Goal: Task Accomplishment & Management: Use online tool/utility

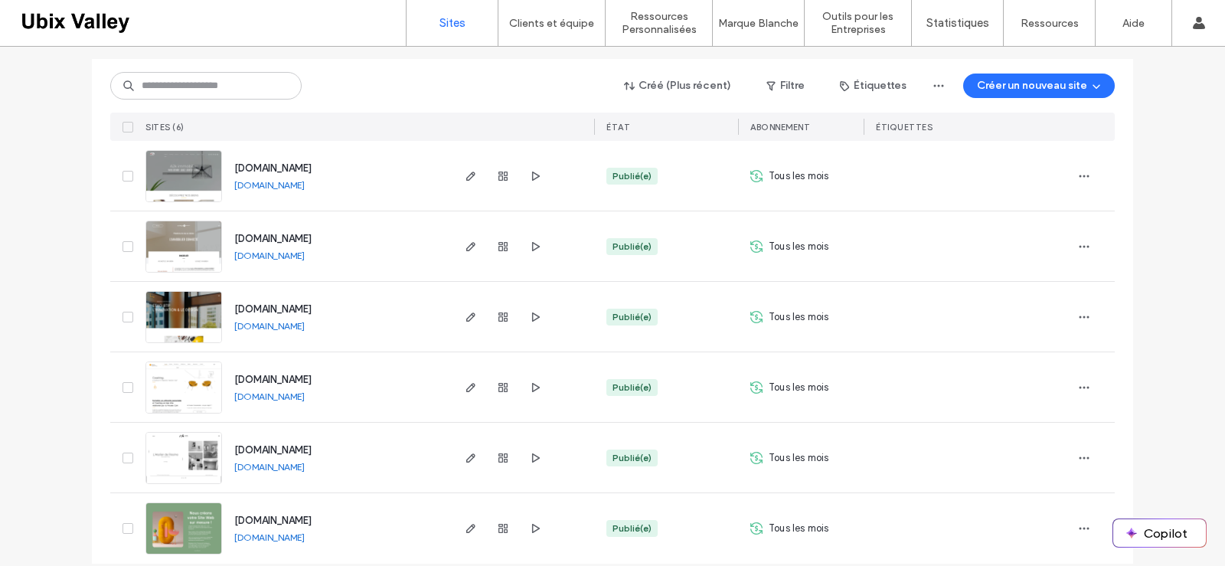
scroll to position [189, 0]
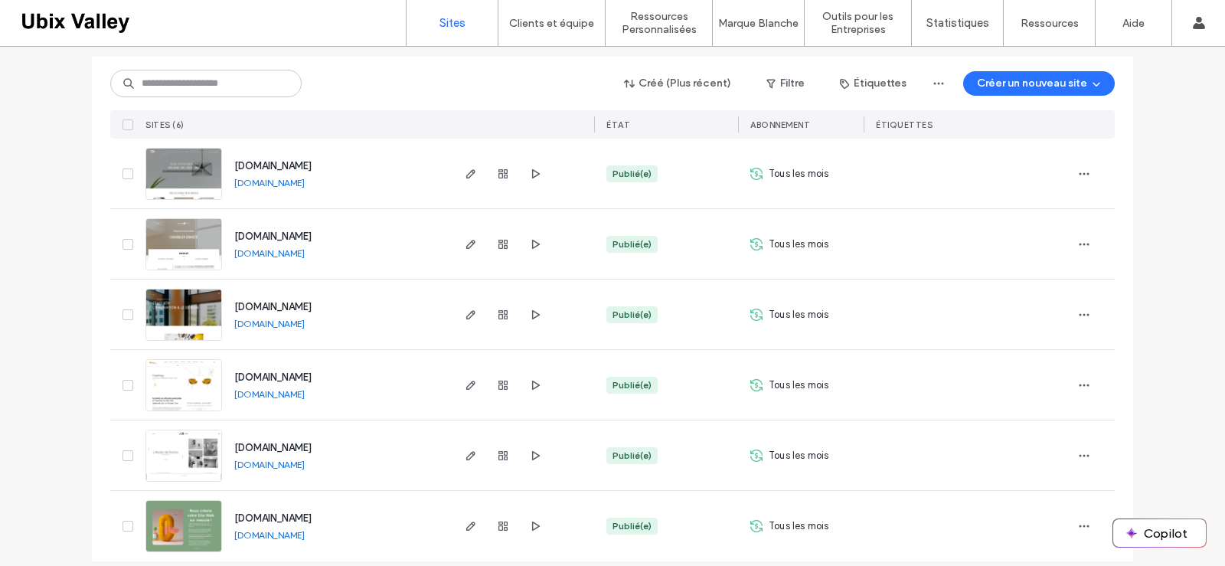
click at [176, 437] on img at bounding box center [183, 482] width 75 height 104
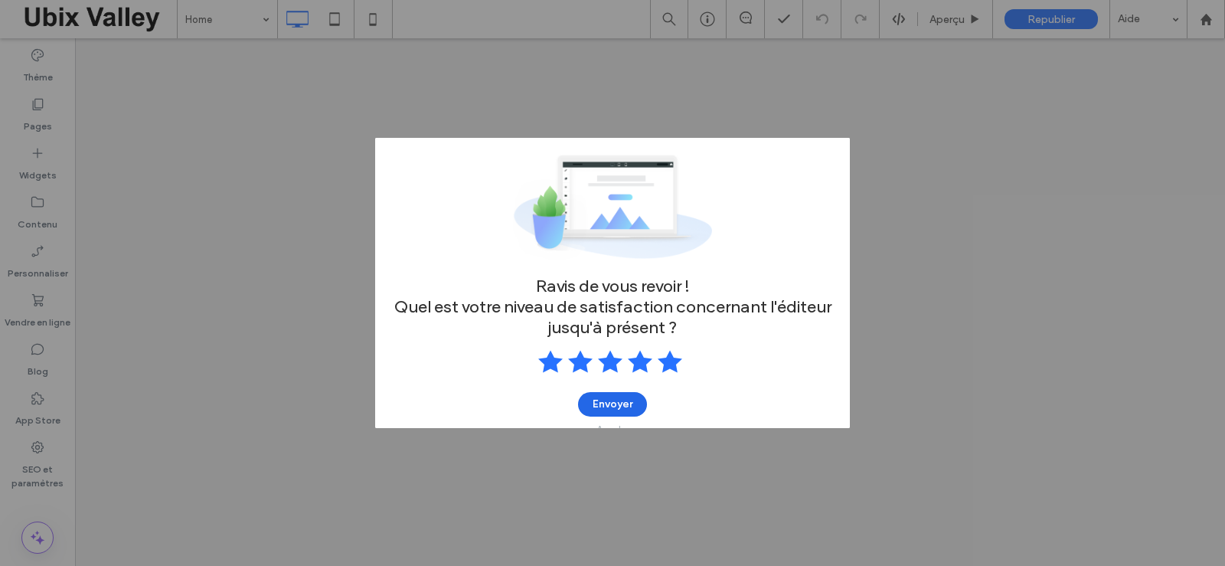
click at [613, 407] on button "Envoyer" at bounding box center [612, 404] width 69 height 24
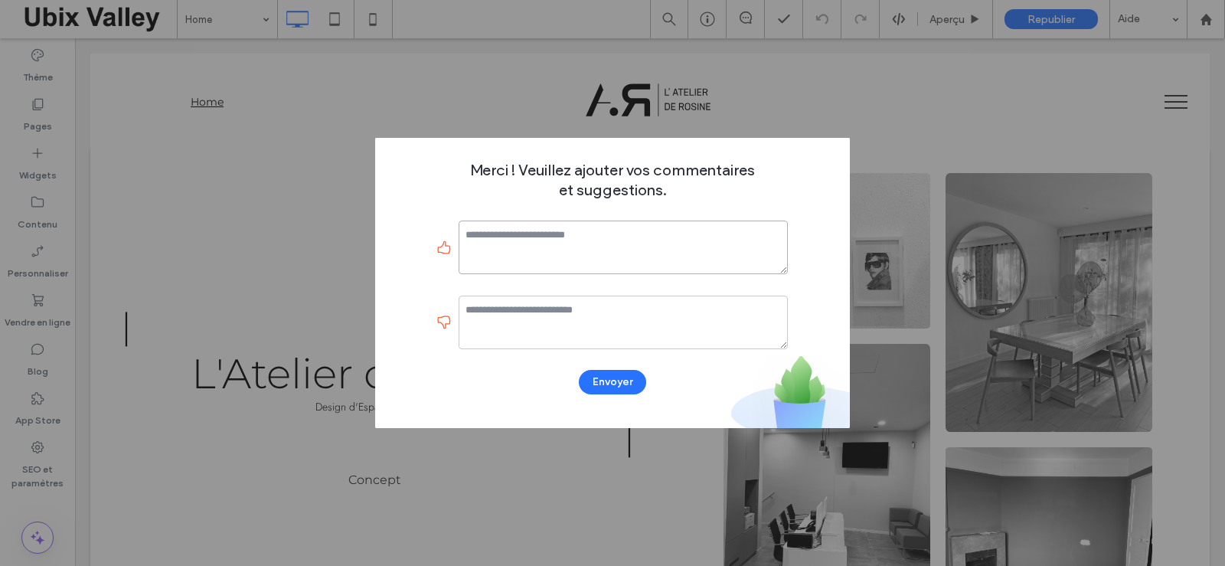
click at [509, 243] on textarea at bounding box center [623, 247] width 329 height 54
click at [615, 389] on button "Envoyer" at bounding box center [612, 382] width 67 height 24
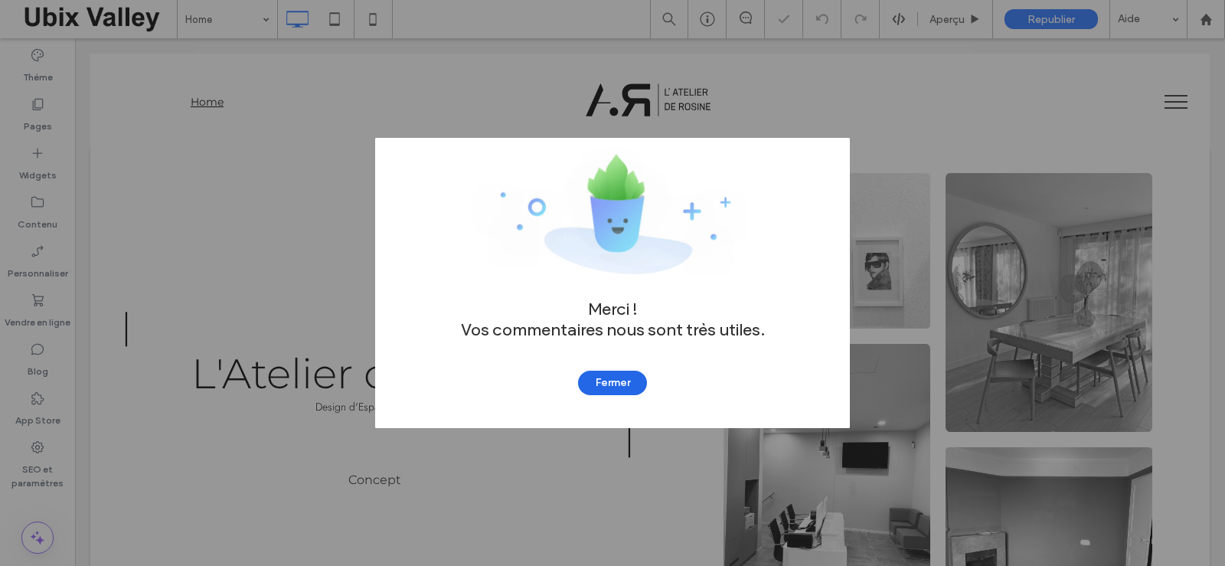
click at [625, 384] on button "Fermer" at bounding box center [612, 383] width 69 height 24
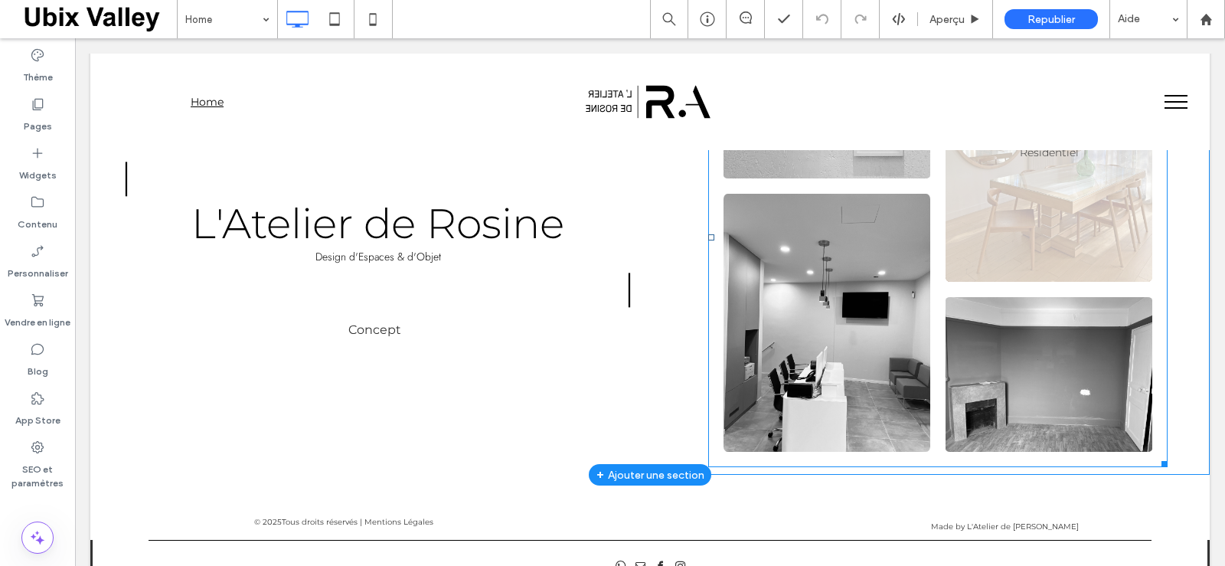
scroll to position [153, 0]
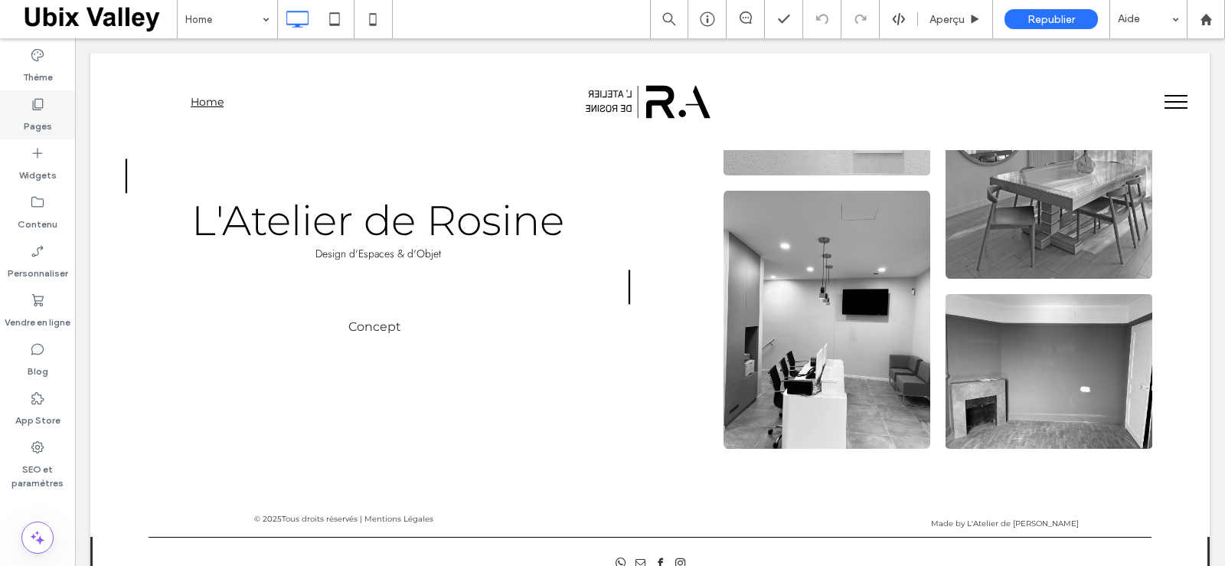
click at [41, 110] on use at bounding box center [38, 104] width 11 height 11
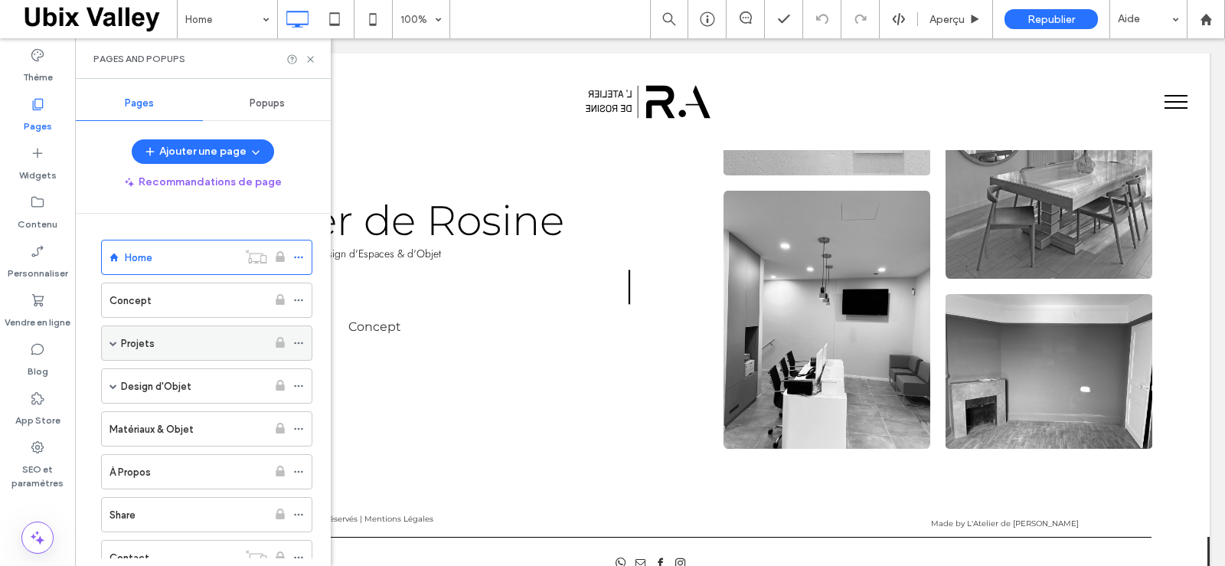
click at [195, 342] on div "Projets" at bounding box center [194, 343] width 146 height 16
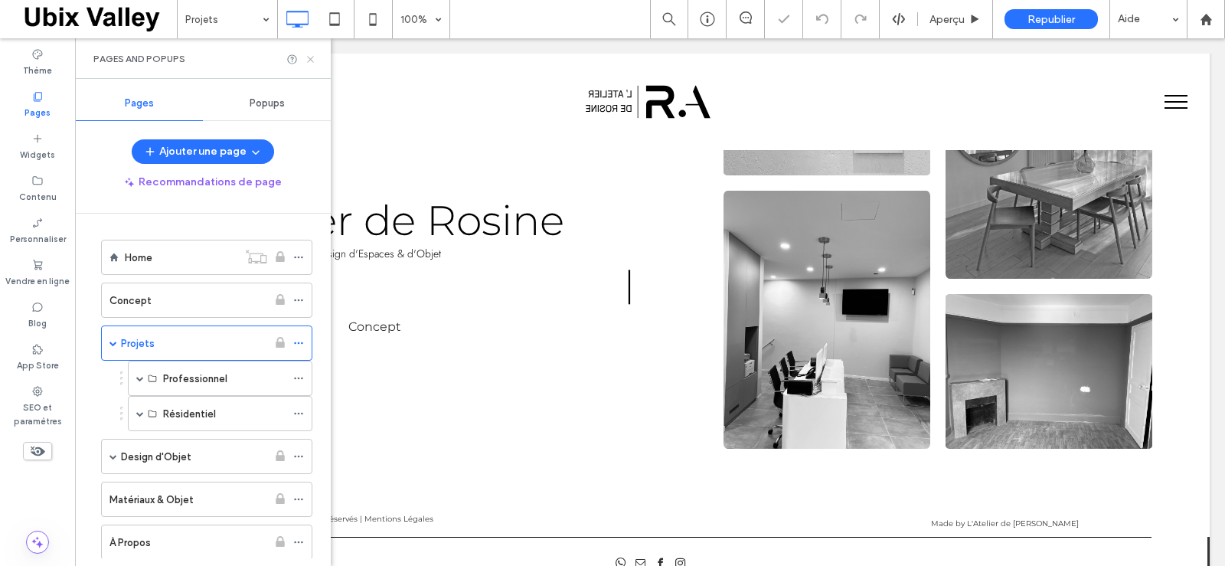
click at [310, 57] on icon at bounding box center [310, 59] width 11 height 11
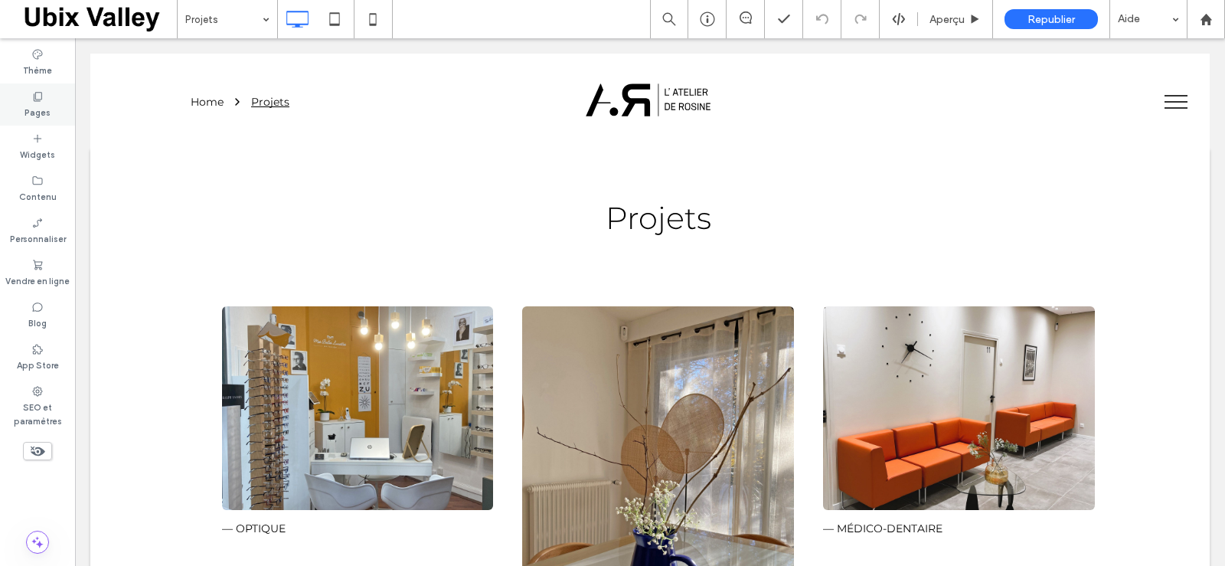
click at [41, 111] on label "Pages" at bounding box center [37, 111] width 26 height 17
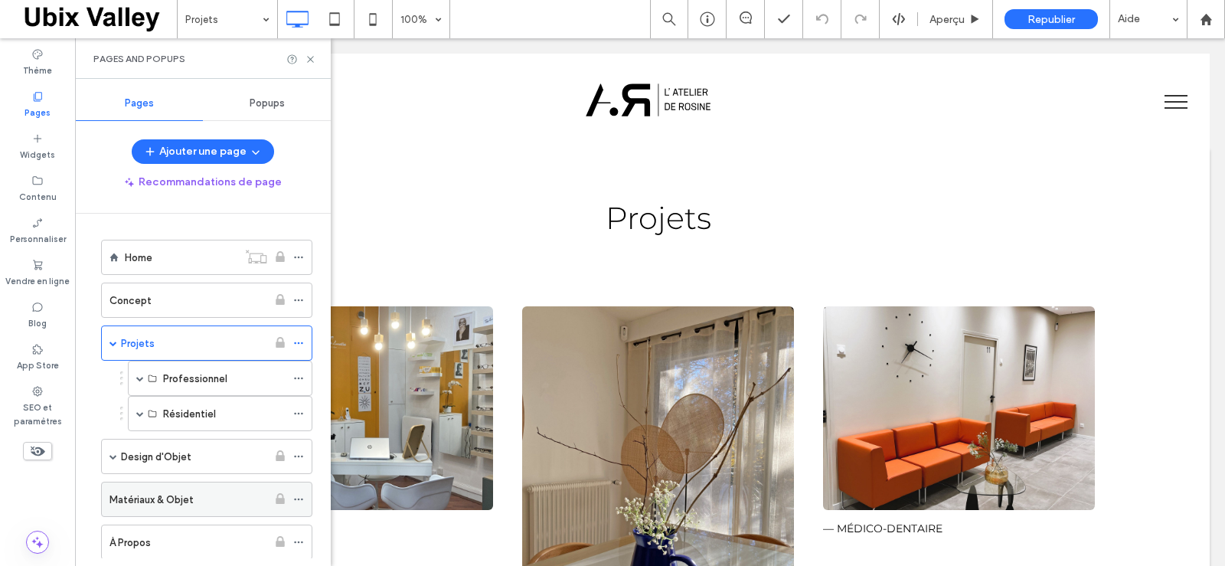
click at [159, 498] on label "Matériaux & Objet" at bounding box center [151, 499] width 84 height 27
click at [309, 57] on use at bounding box center [310, 59] width 6 height 6
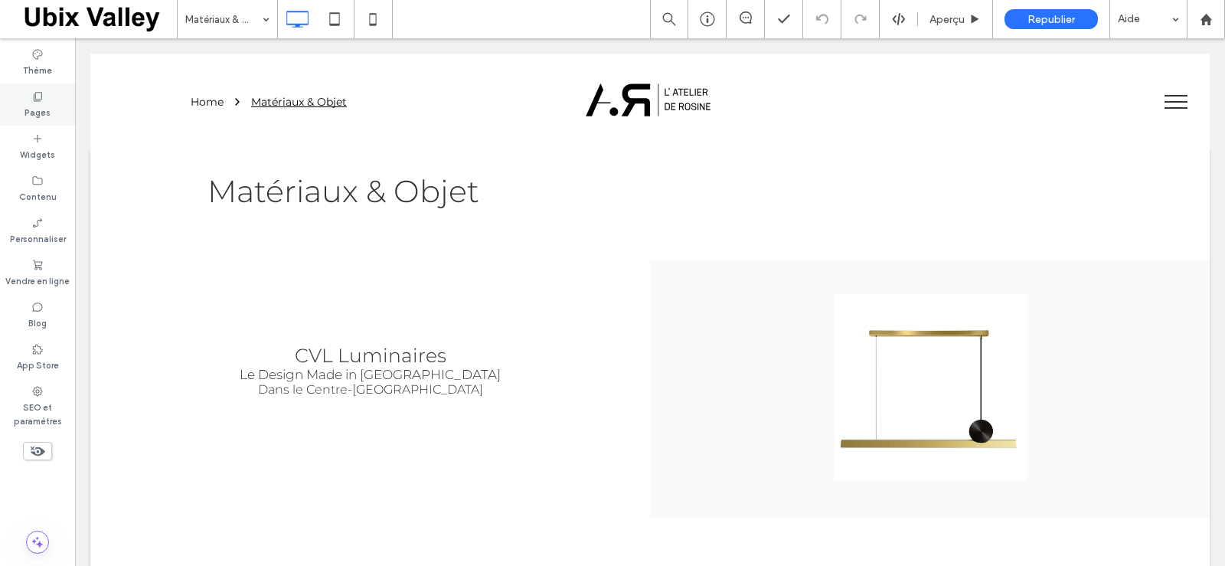
click at [41, 105] on label "Pages" at bounding box center [37, 111] width 26 height 17
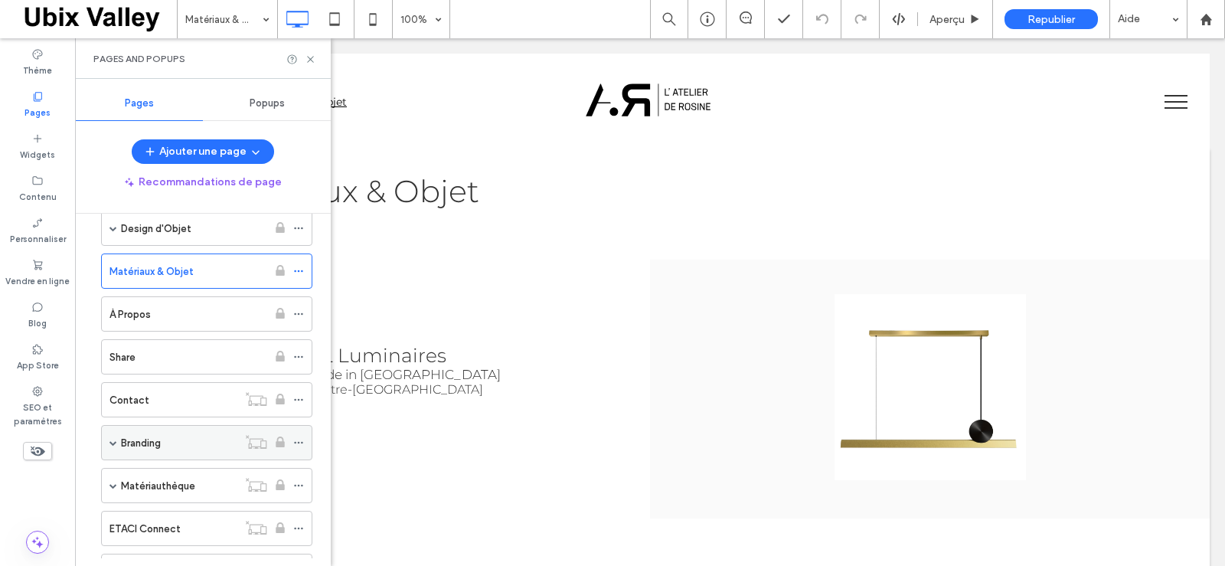
scroll to position [230, 0]
click at [188, 312] on div "À Propos" at bounding box center [188, 313] width 158 height 16
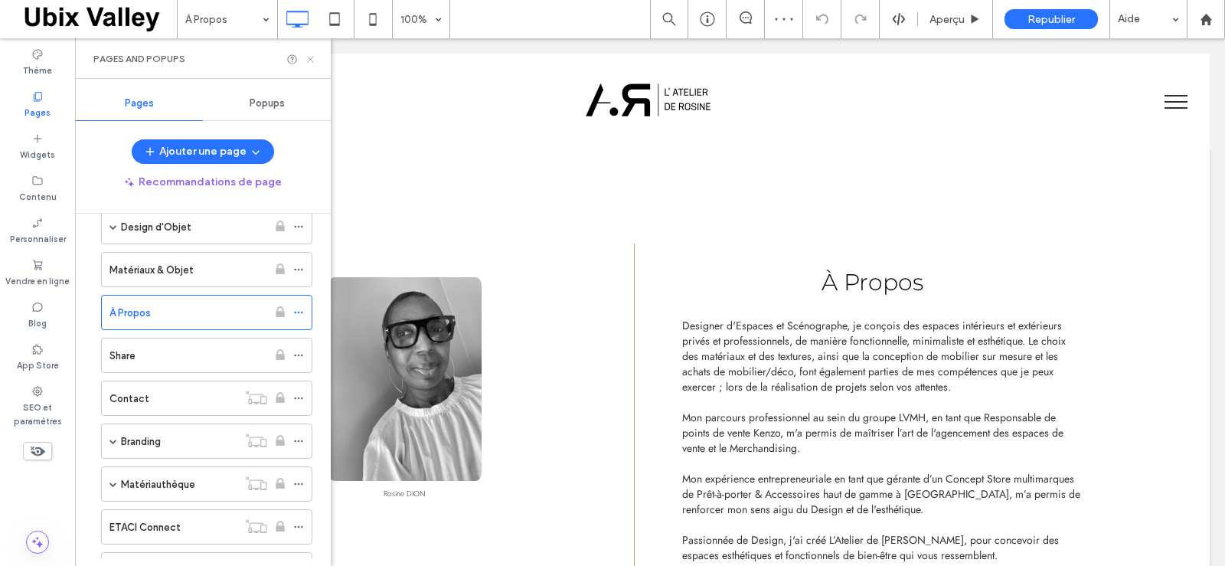
drag, startPoint x: 313, startPoint y: 59, endPoint x: 240, endPoint y: 46, distance: 74.6
click at [313, 59] on icon at bounding box center [310, 59] width 11 height 11
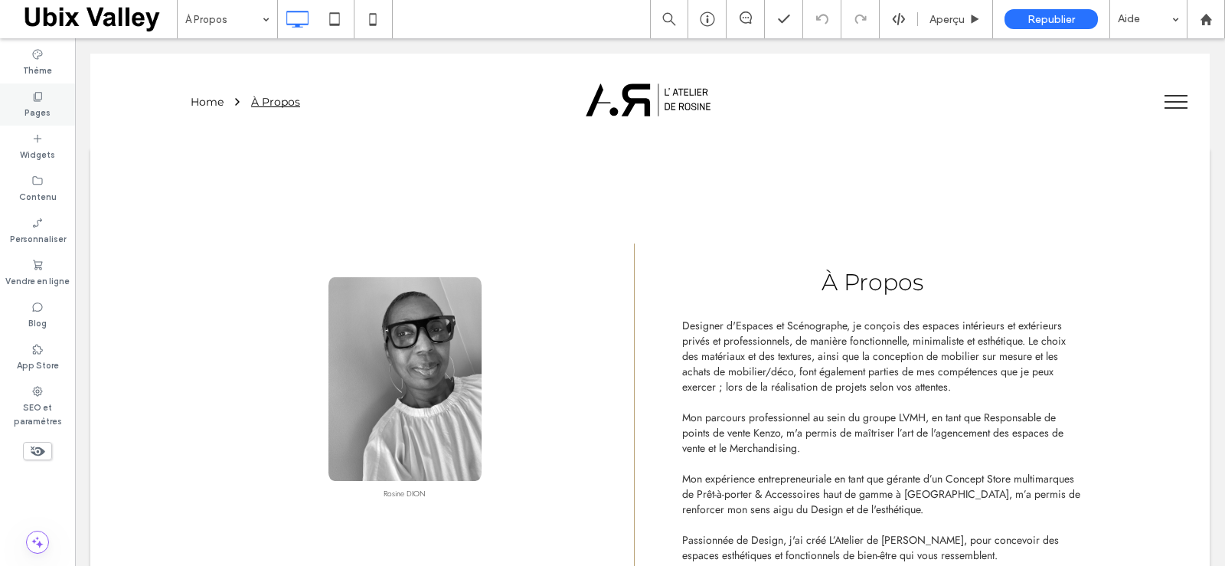
click at [44, 101] on div "Pages" at bounding box center [37, 104] width 75 height 42
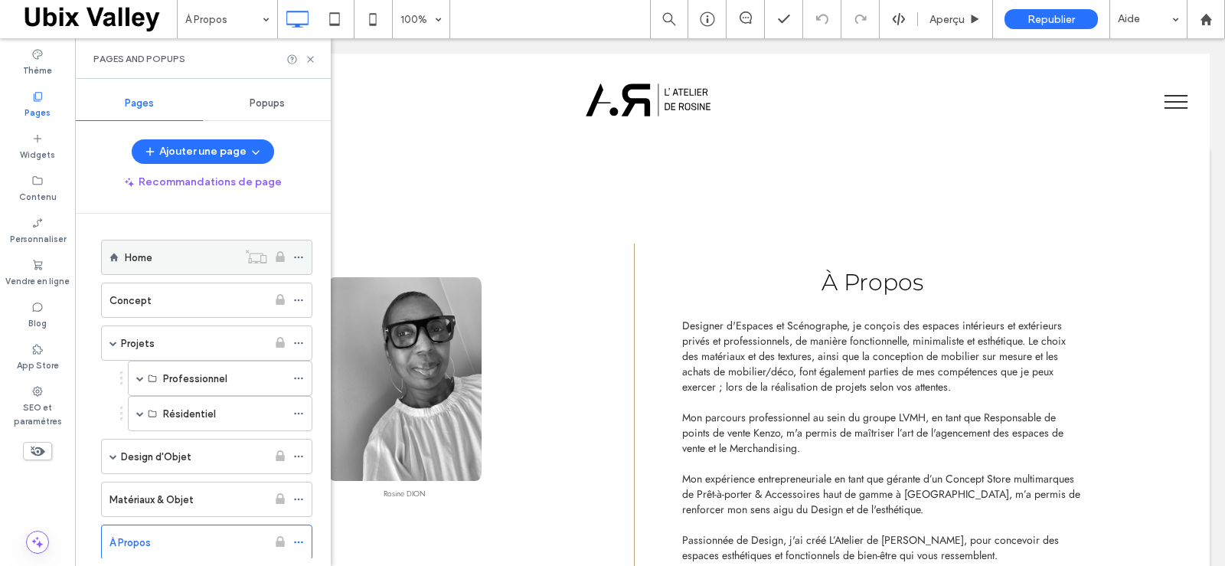
click at [158, 258] on div "Home" at bounding box center [181, 258] width 113 height 16
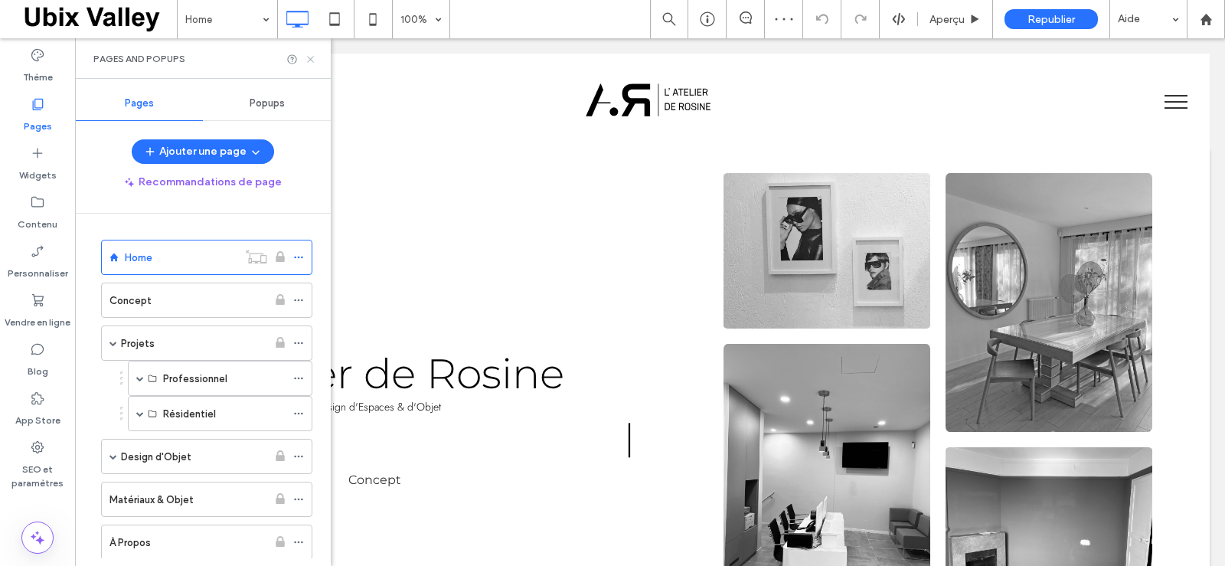
click at [311, 61] on icon at bounding box center [310, 59] width 11 height 11
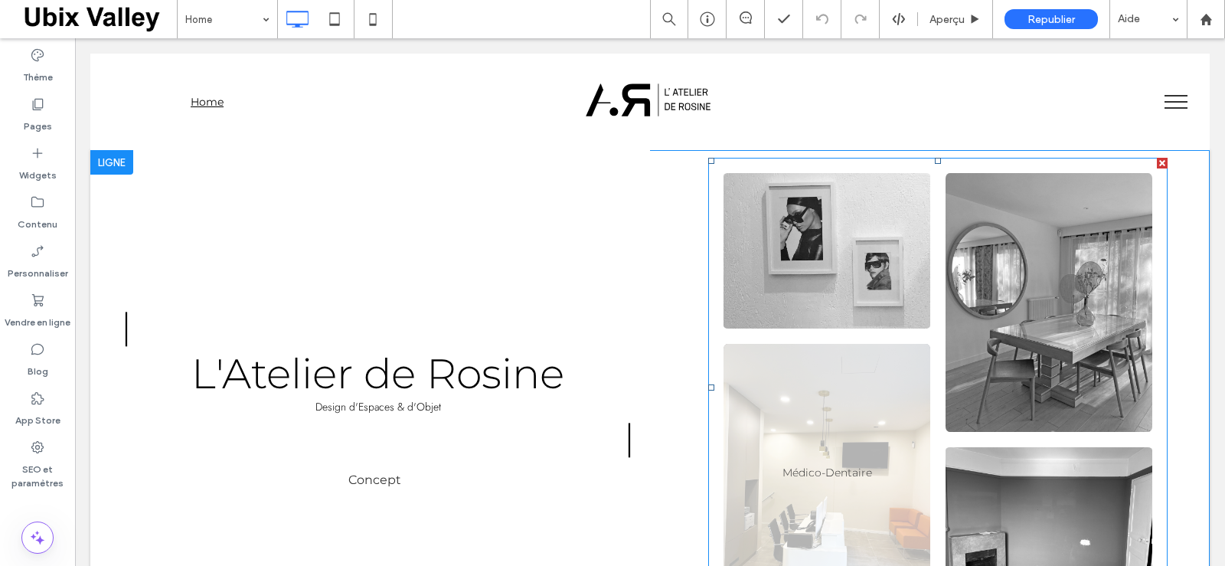
scroll to position [77, 0]
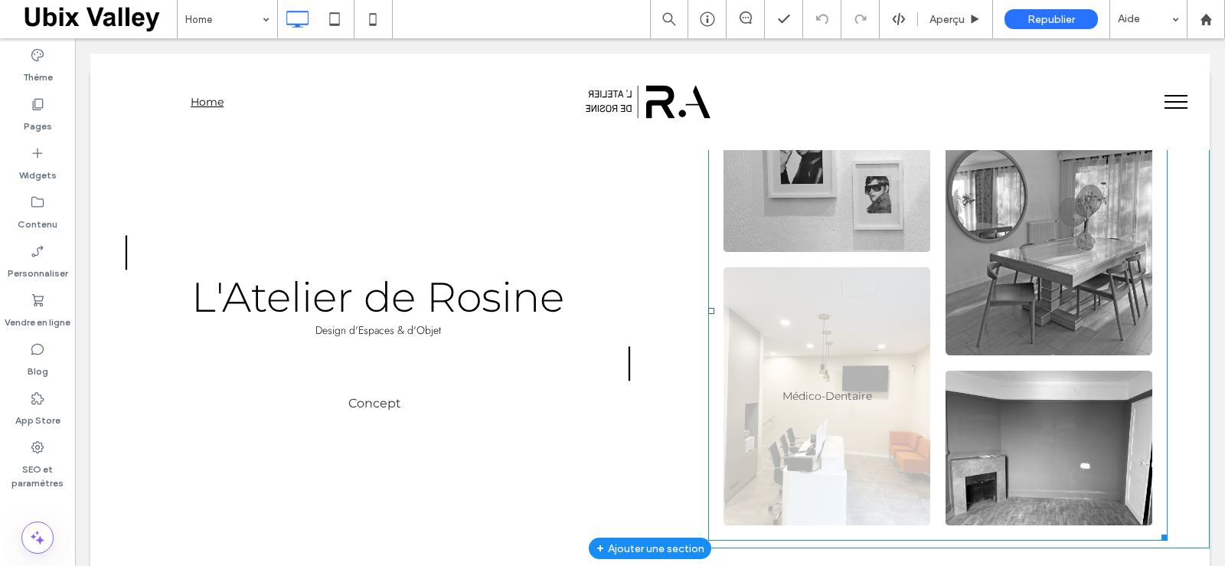
click at [837, 426] on link at bounding box center [826, 396] width 207 height 259
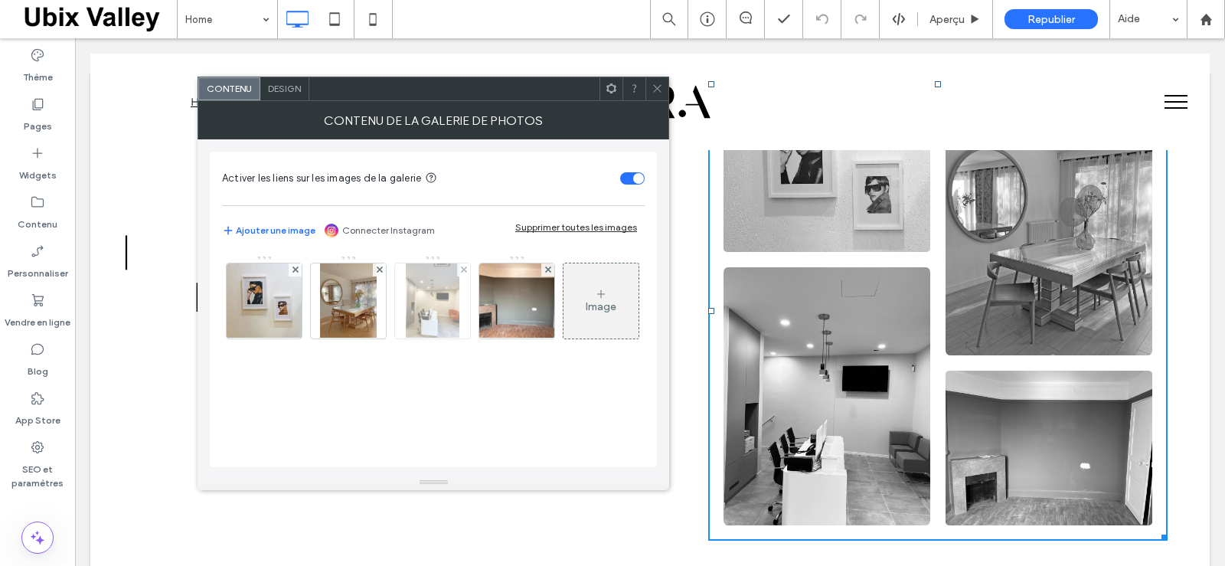
click at [429, 311] on img at bounding box center [433, 300] width 54 height 75
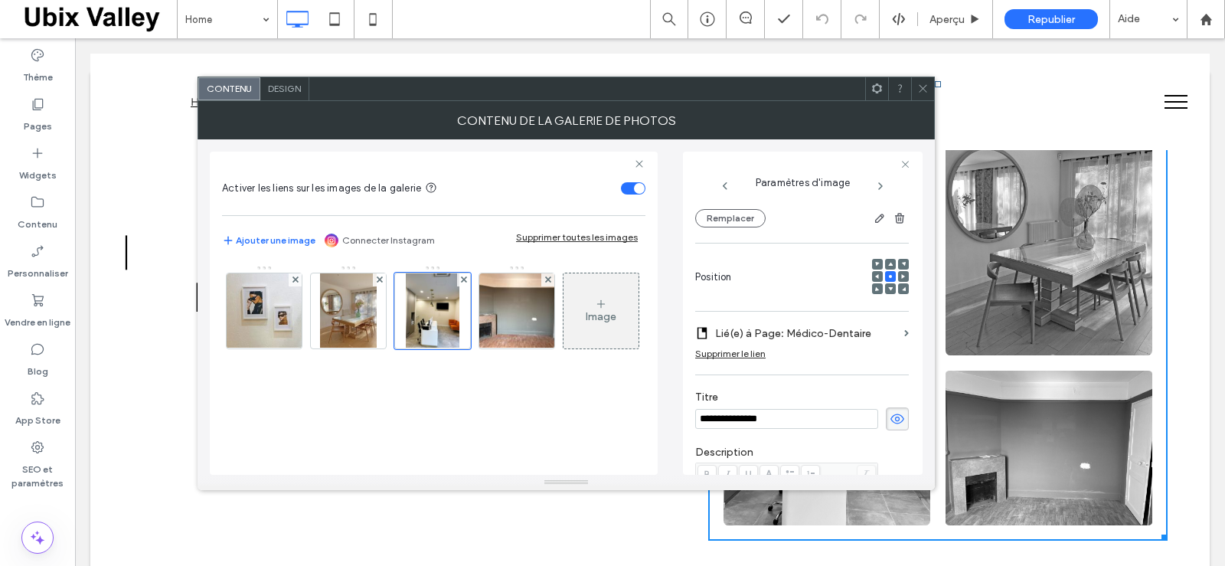
scroll to position [76, 0]
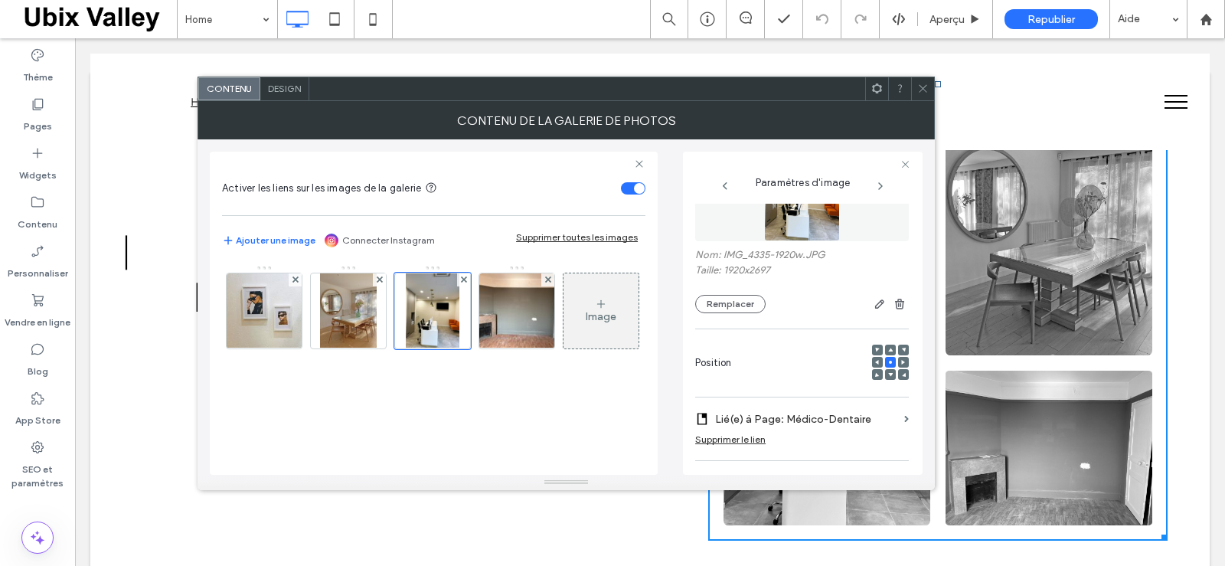
click at [812, 223] on img at bounding box center [802, 189] width 76 height 106
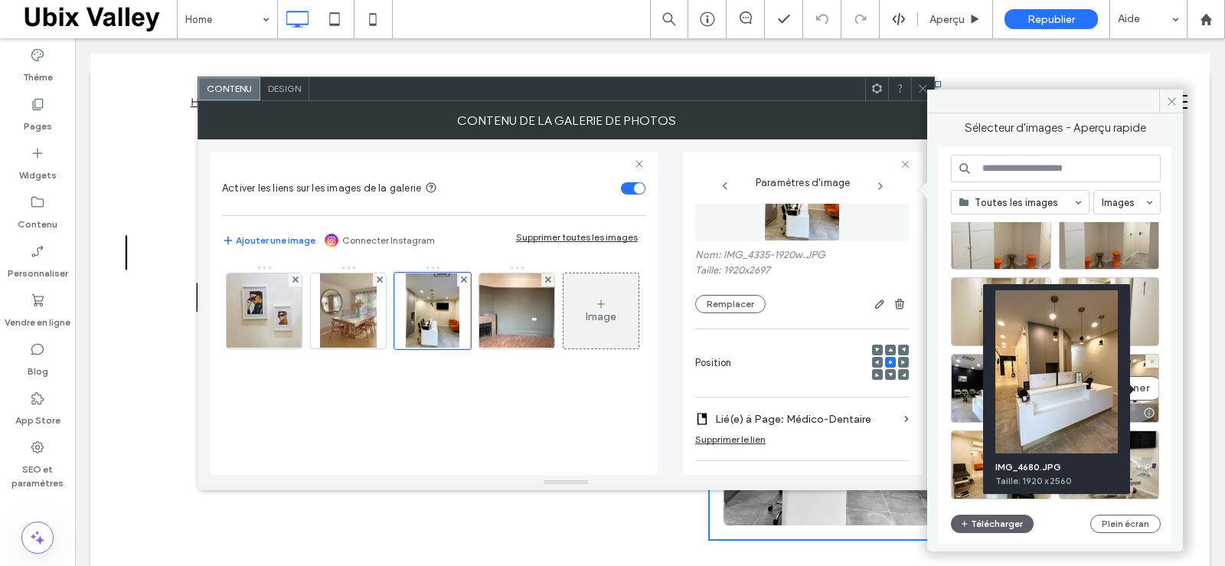
scroll to position [2265, 0]
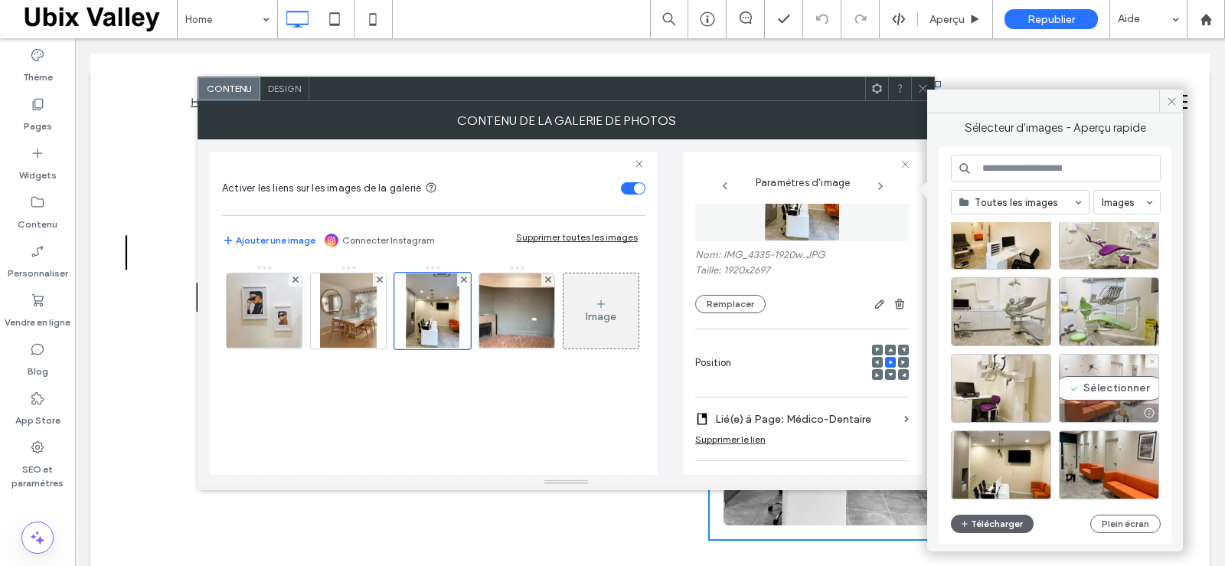
click at [1109, 382] on div "Sélectionner" at bounding box center [1109, 388] width 100 height 69
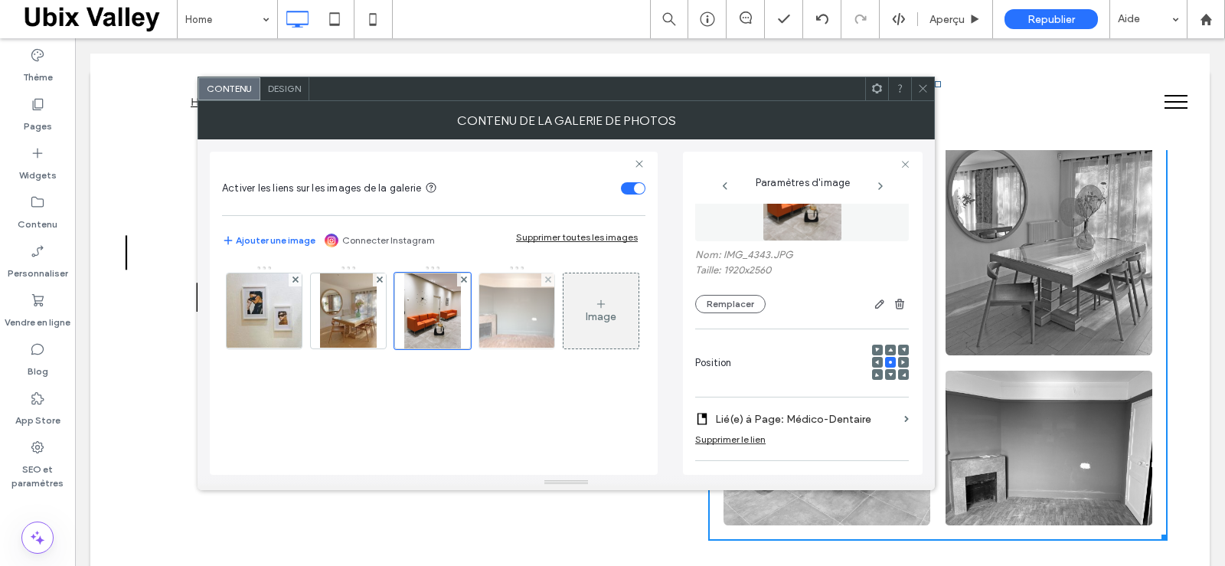
click at [518, 310] on img at bounding box center [517, 310] width 100 height 75
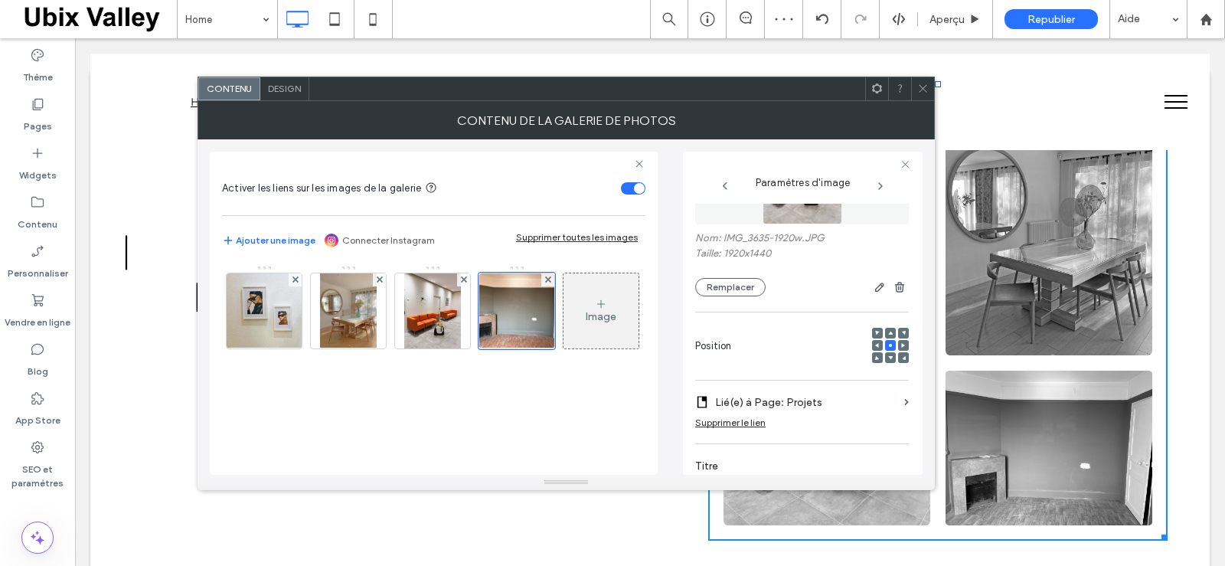
scroll to position [0, 0]
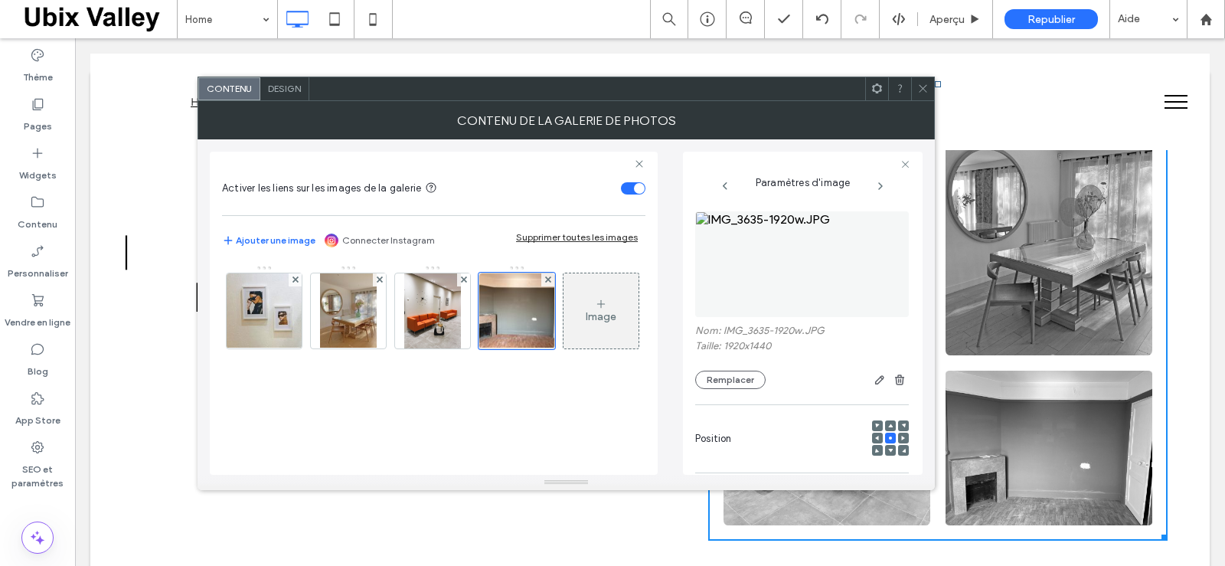
click at [802, 266] on img at bounding box center [802, 264] width 214 height 106
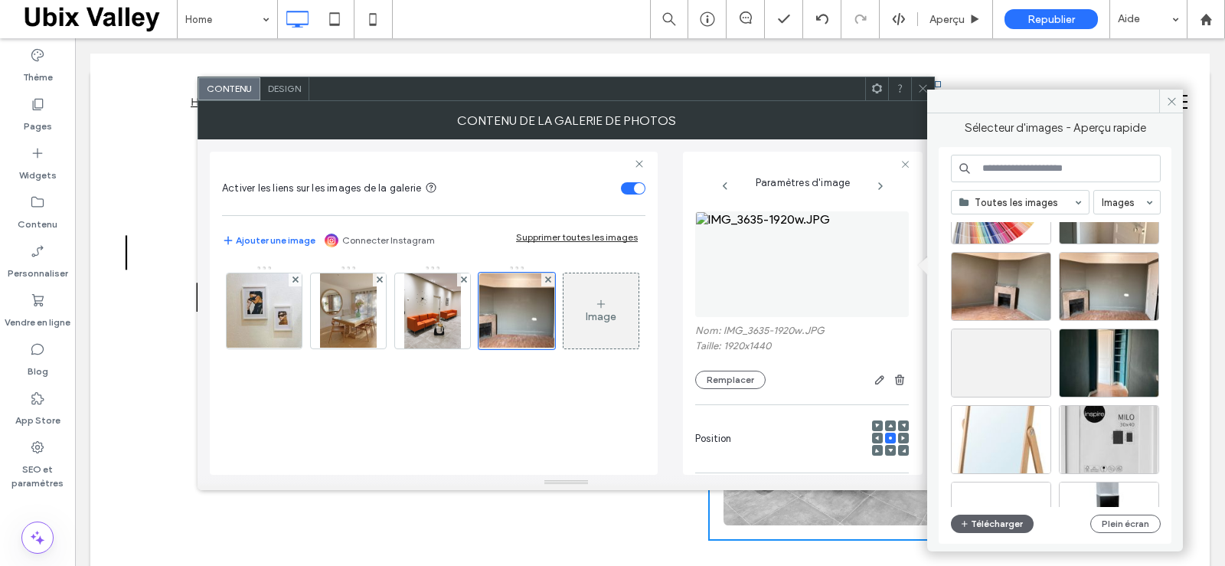
scroll to position [3796, 0]
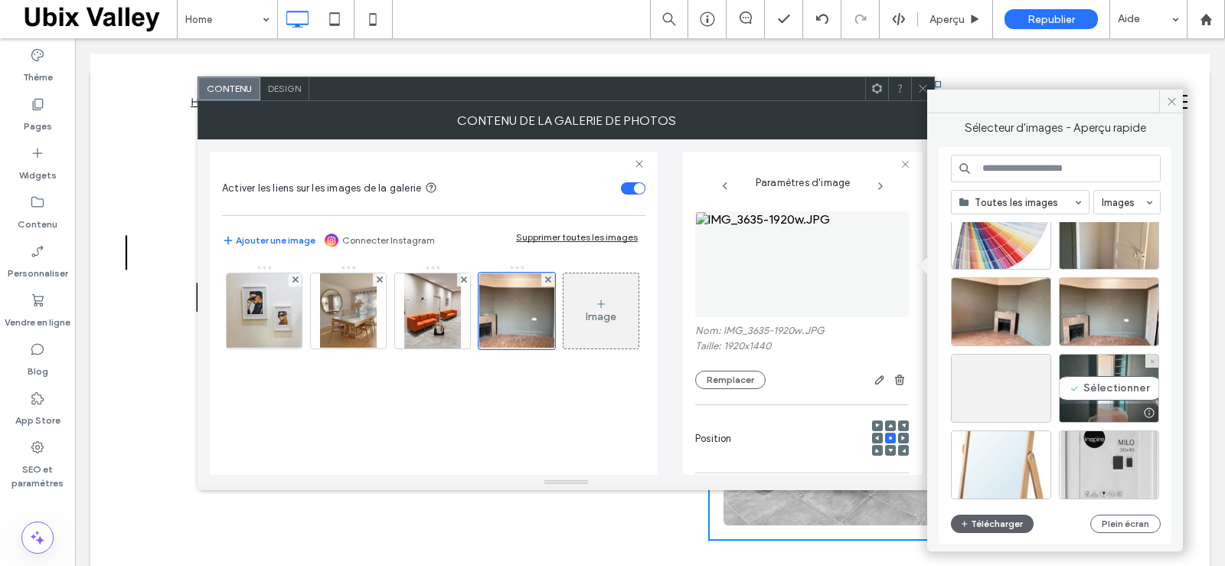
click at [1097, 383] on div "Sélectionner" at bounding box center [1109, 388] width 100 height 69
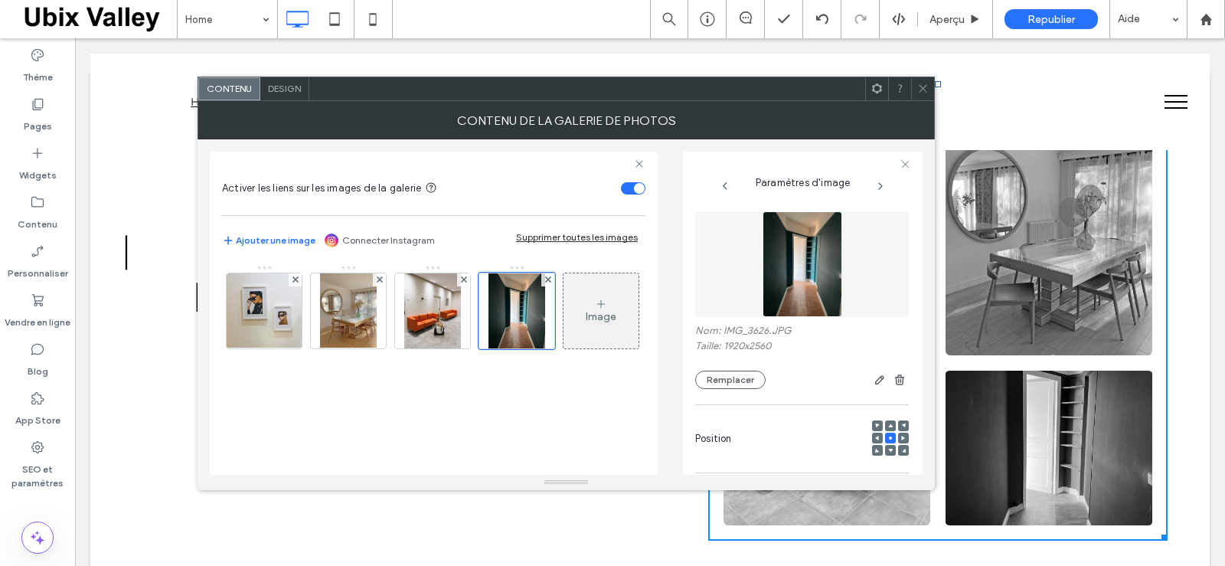
click at [924, 91] on icon at bounding box center [922, 88] width 11 height 11
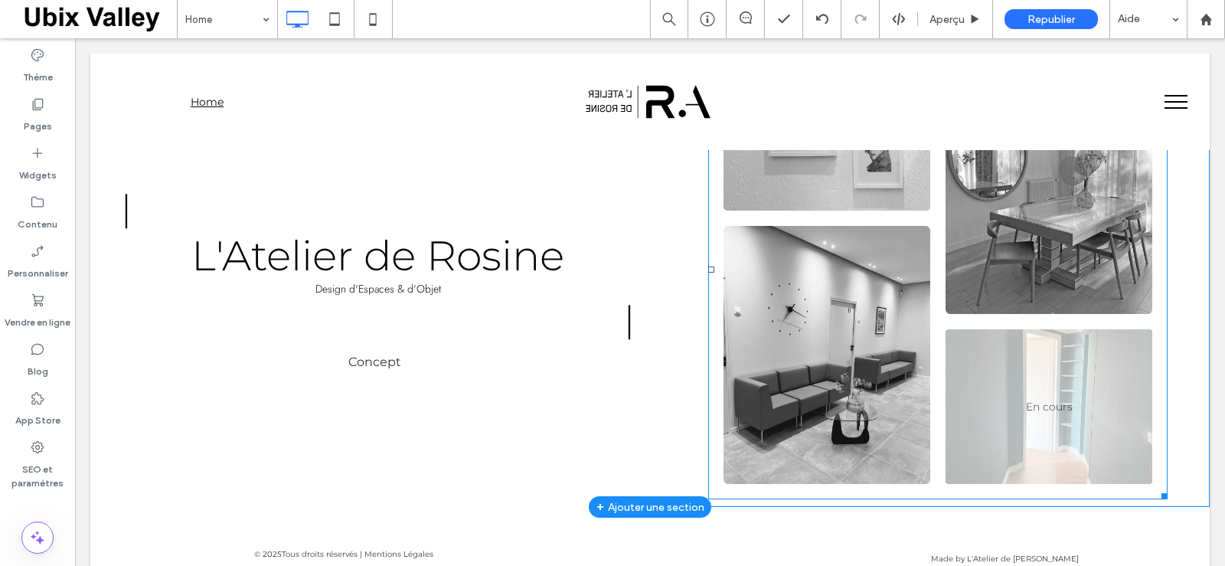
scroll to position [153, 0]
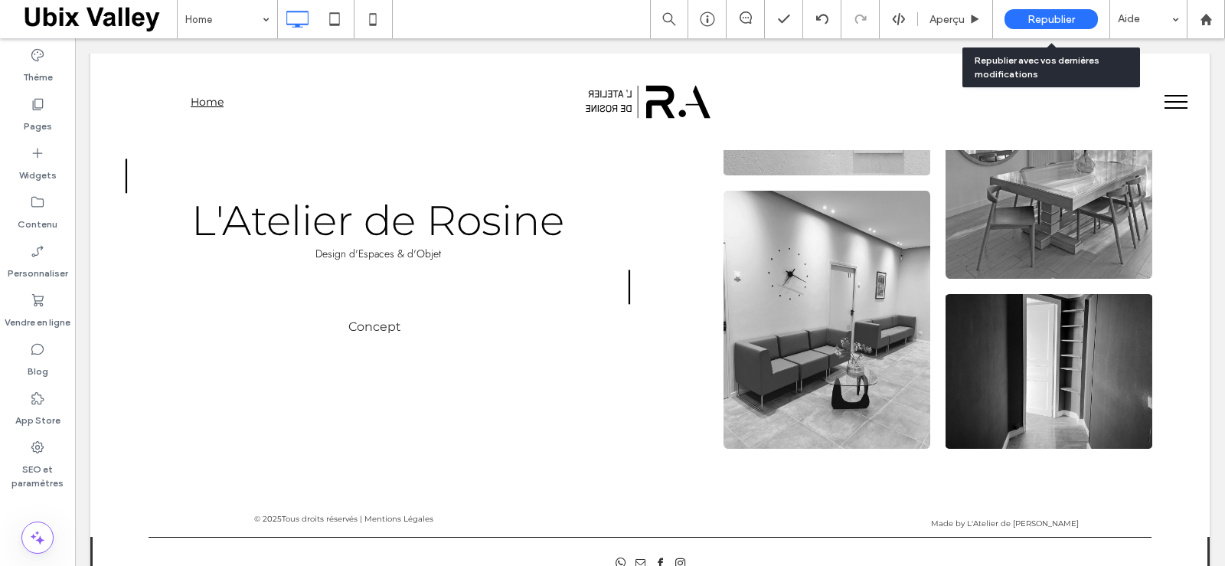
click at [1050, 20] on span "Republier" at bounding box center [1050, 19] width 47 height 13
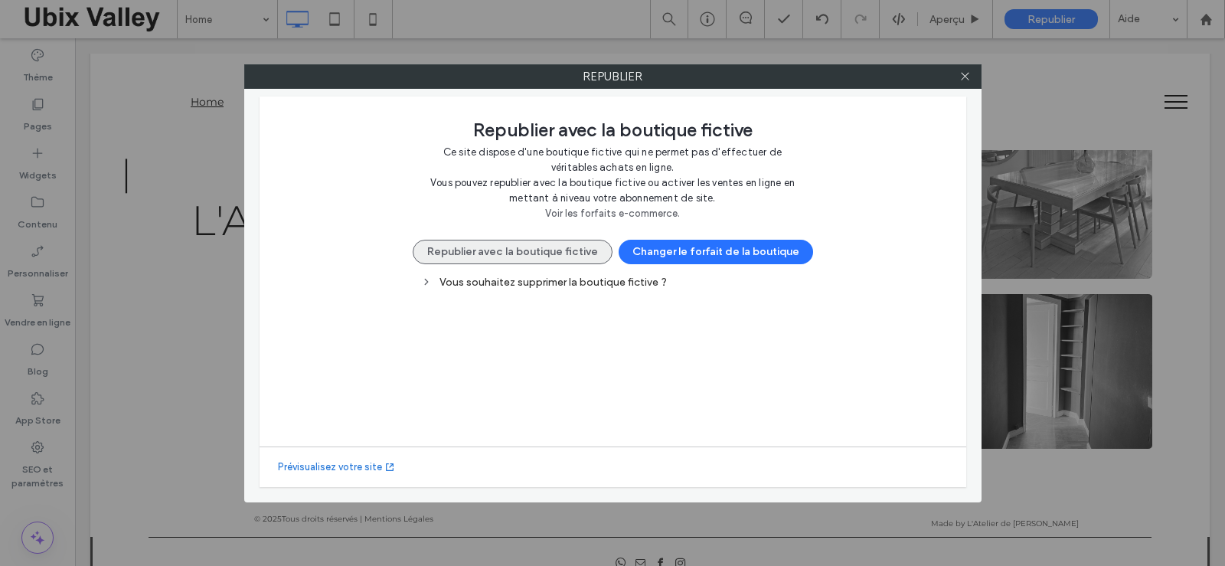
click at [544, 249] on button "Republier avec la boutique fictive" at bounding box center [513, 252] width 200 height 24
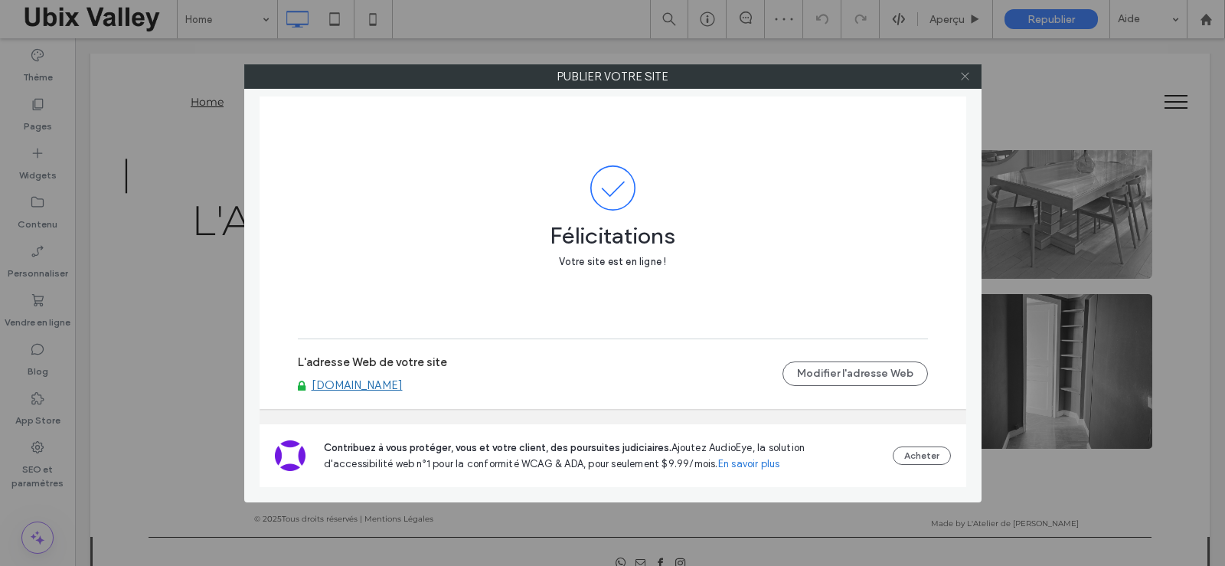
click at [962, 72] on icon at bounding box center [964, 75] width 11 height 11
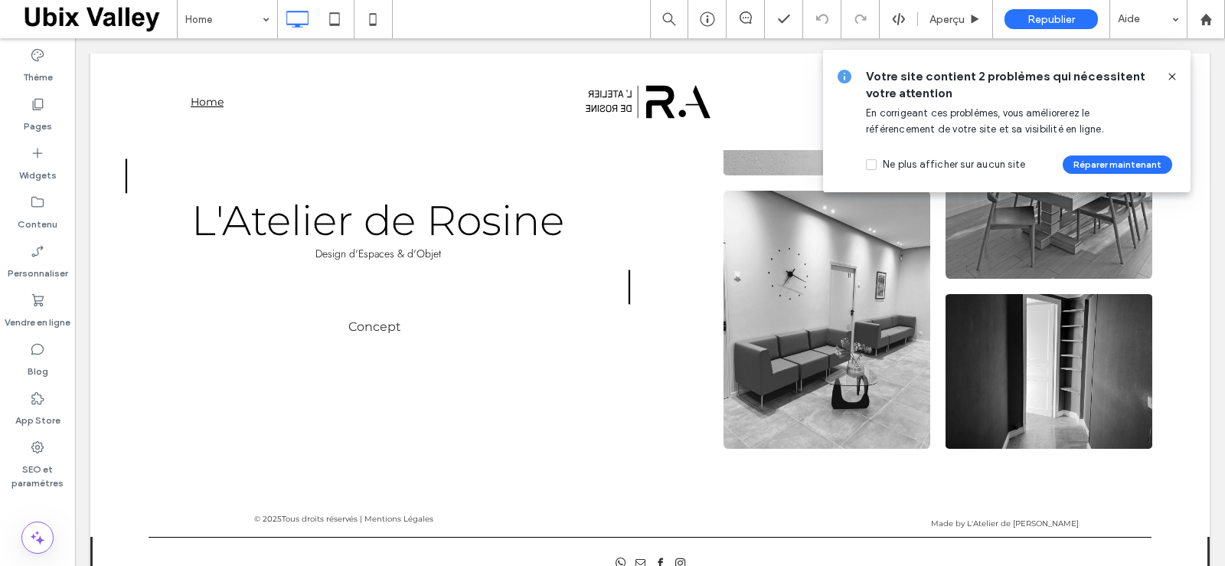
click at [1173, 75] on icon at bounding box center [1172, 76] width 12 height 12
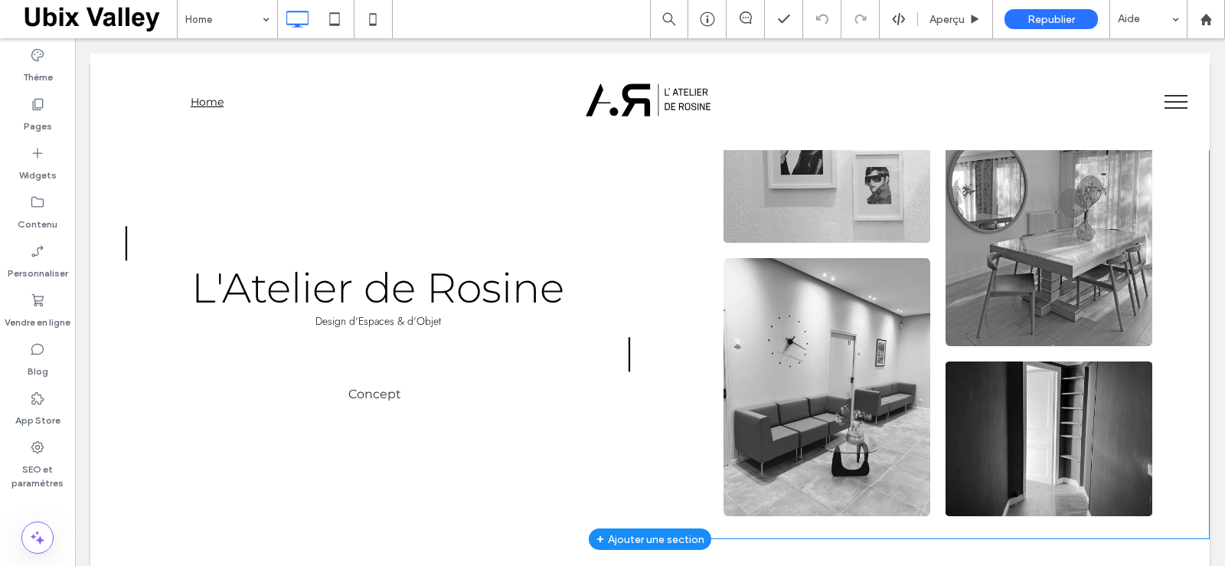
scroll to position [0, 0]
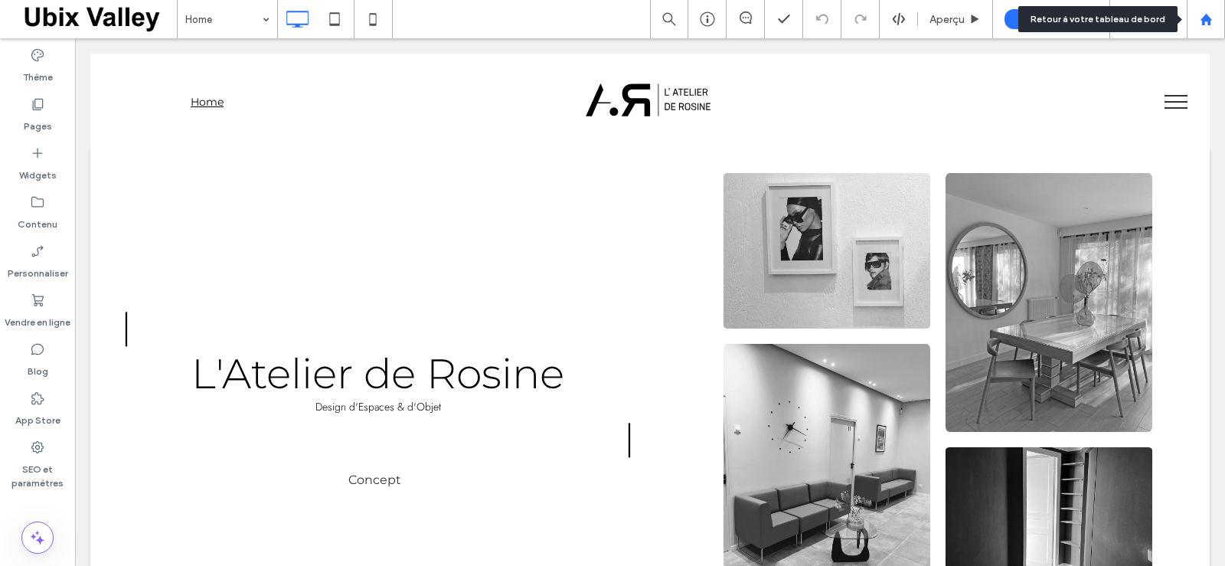
click at [1207, 21] on icon at bounding box center [1206, 19] width 13 height 13
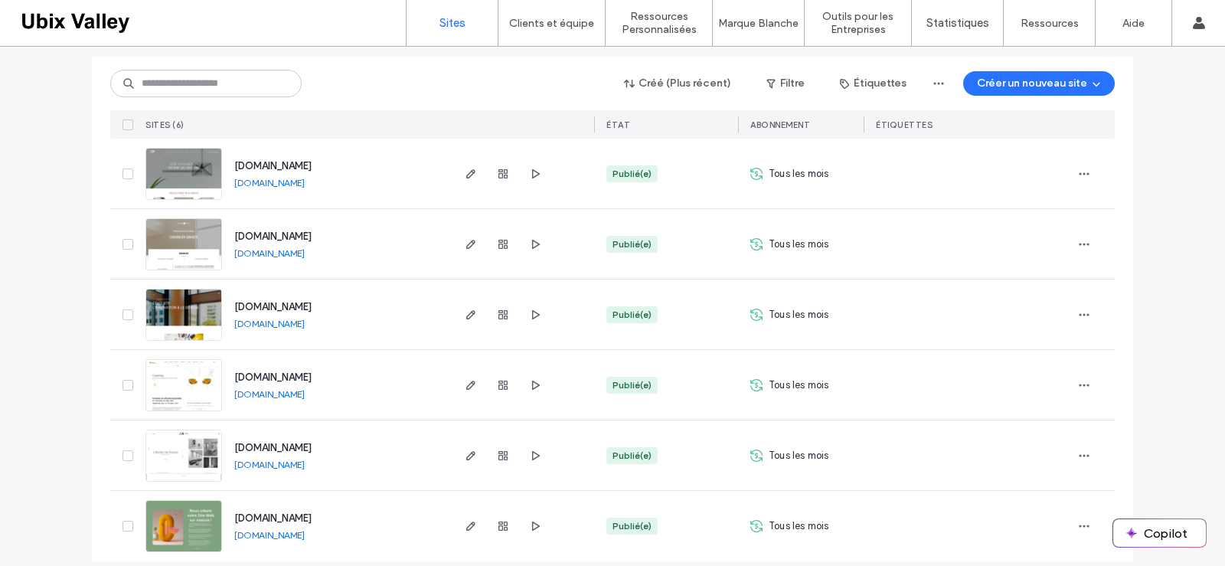
click at [274, 529] on link "[DOMAIN_NAME]" at bounding box center [269, 534] width 70 height 11
click at [283, 459] on link "[DOMAIN_NAME]" at bounding box center [269, 464] width 70 height 11
click at [173, 435] on img at bounding box center [183, 482] width 75 height 104
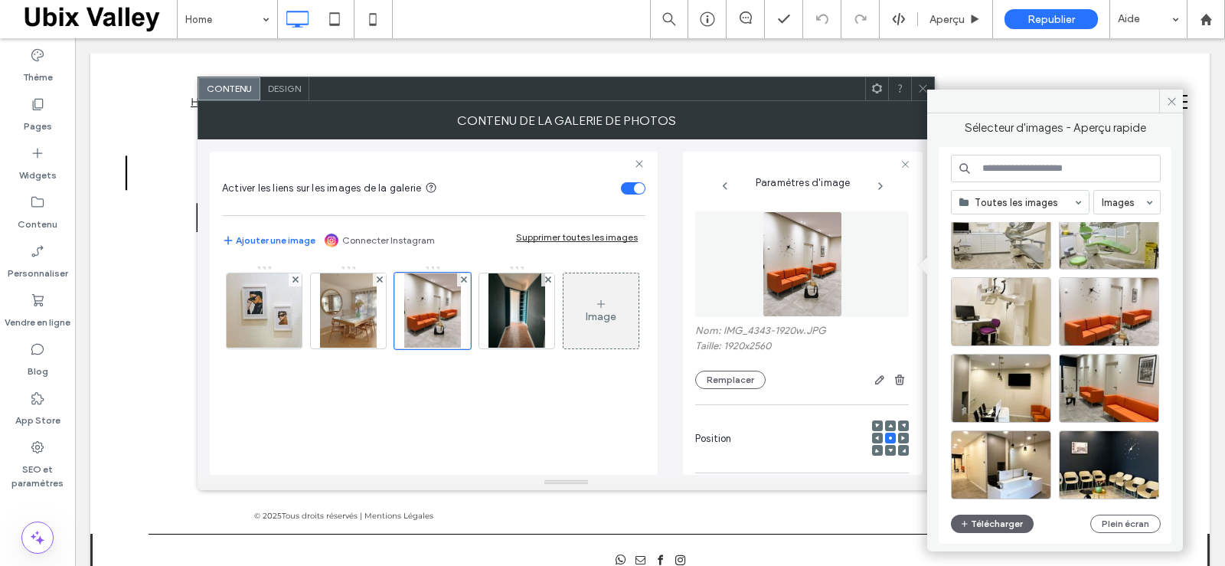
scroll to position [2418, 0]
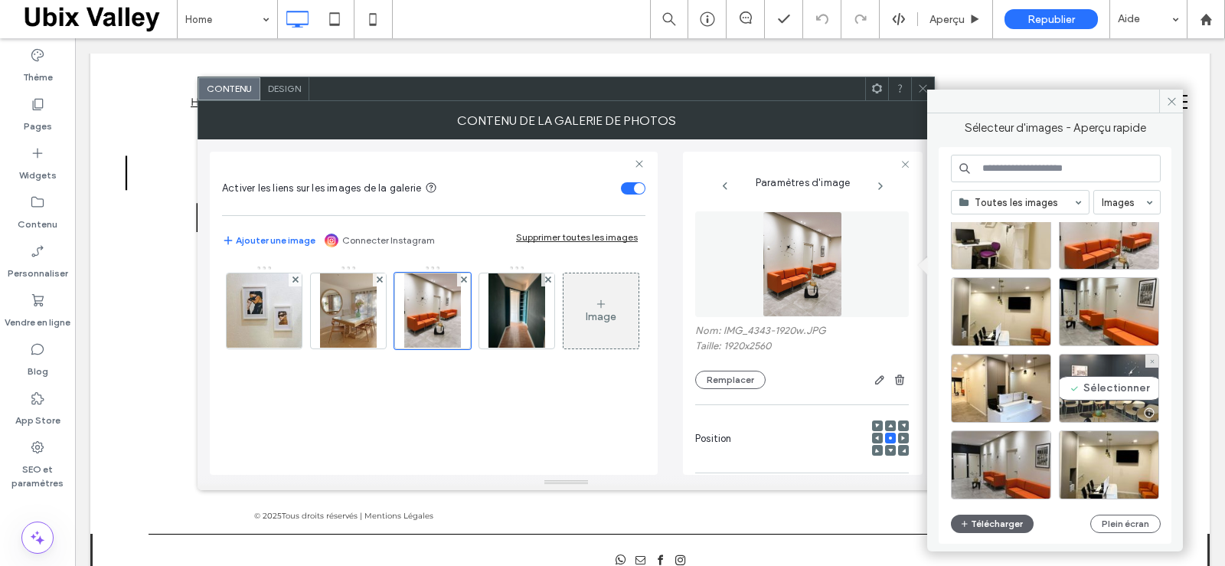
click at [1106, 387] on div "Sélectionner" at bounding box center [1109, 388] width 100 height 69
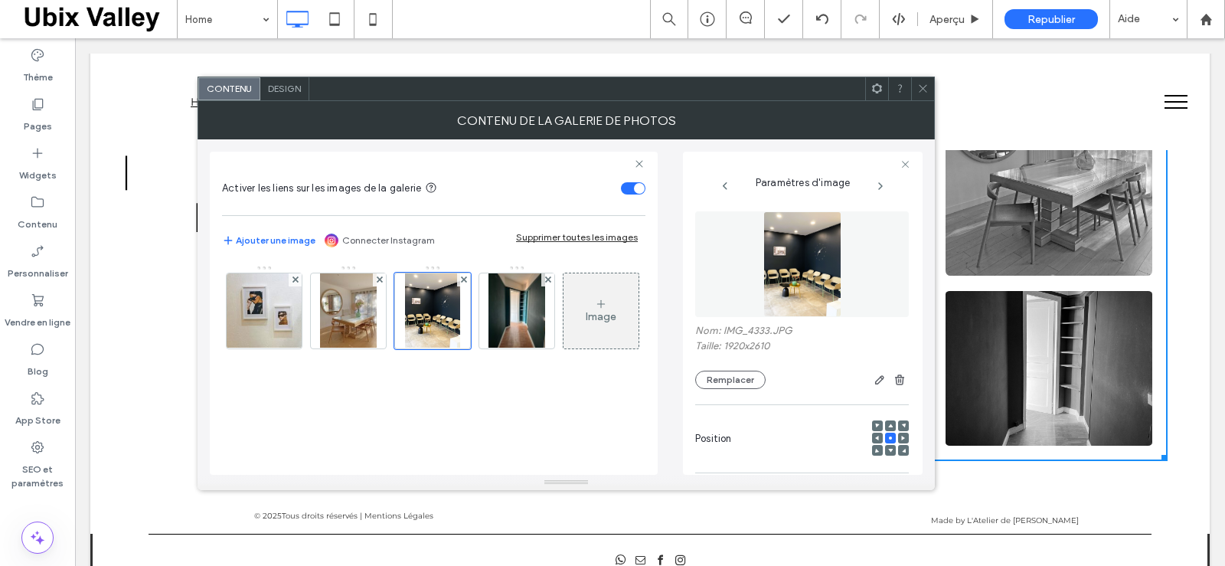
click at [923, 89] on use at bounding box center [923, 89] width 8 height 8
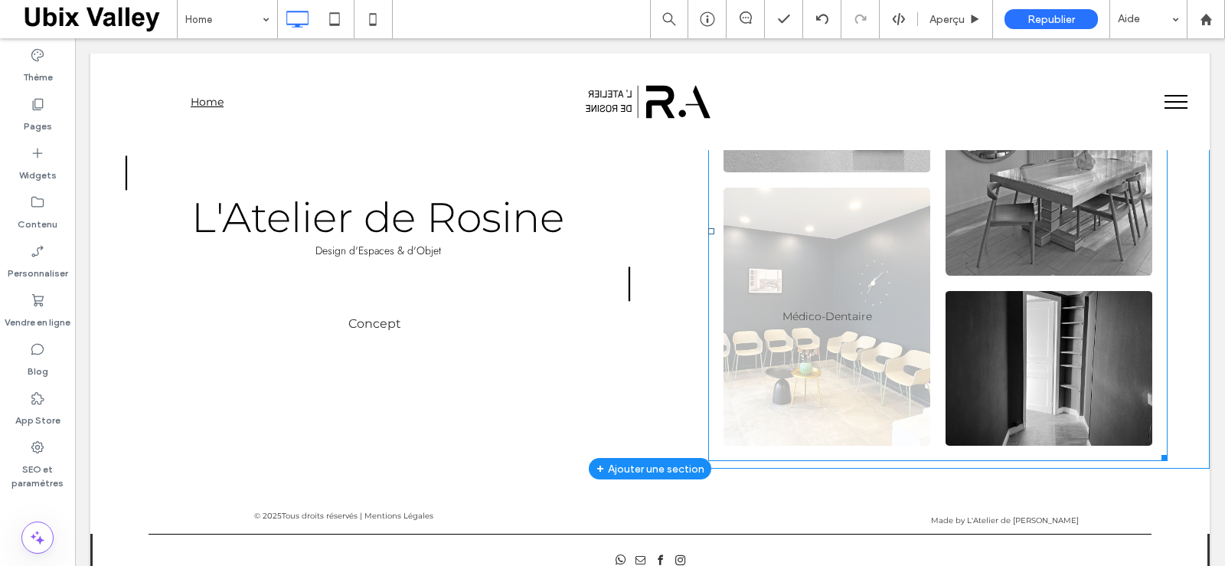
click at [828, 366] on link at bounding box center [826, 317] width 207 height 259
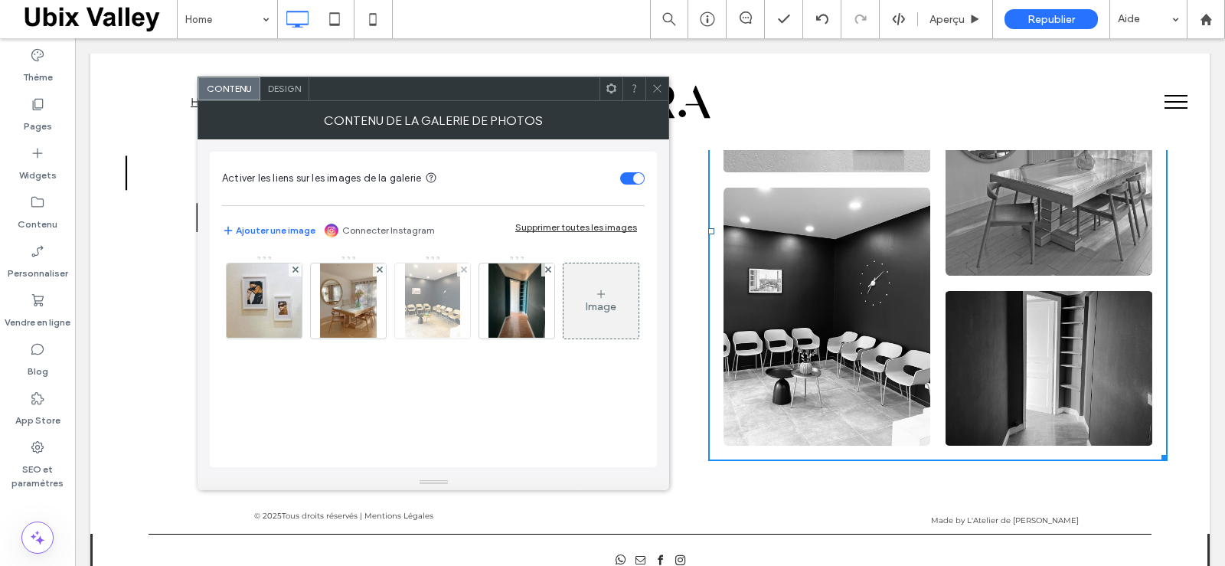
click at [433, 307] on img at bounding box center [432, 300] width 55 height 75
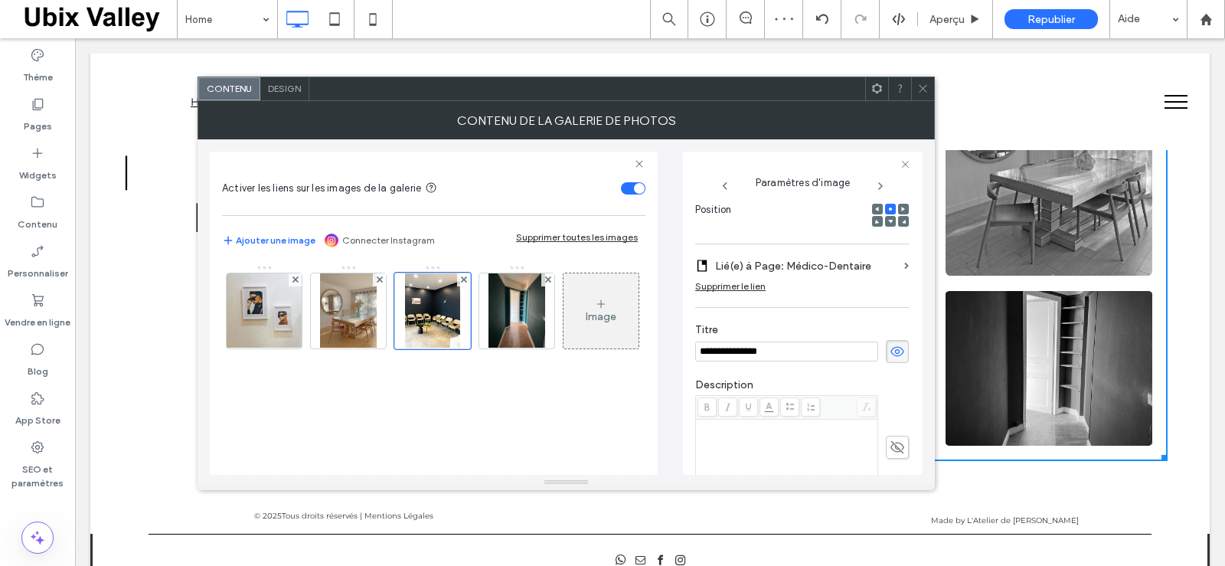
scroll to position [0, 0]
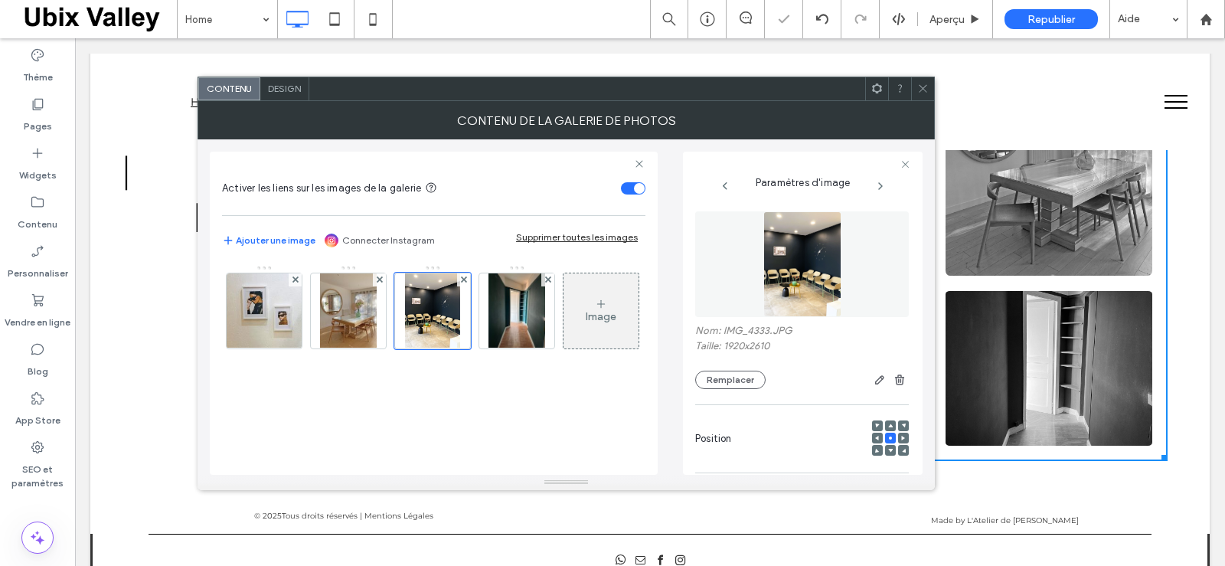
click at [793, 250] on img at bounding box center [802, 264] width 78 height 106
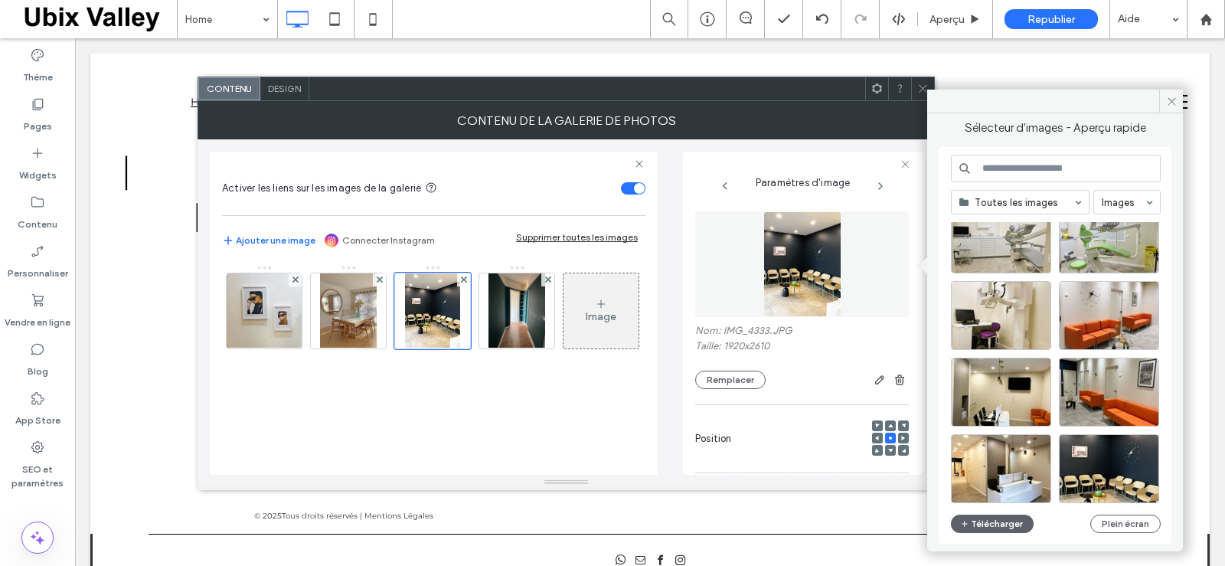
scroll to position [2341, 0]
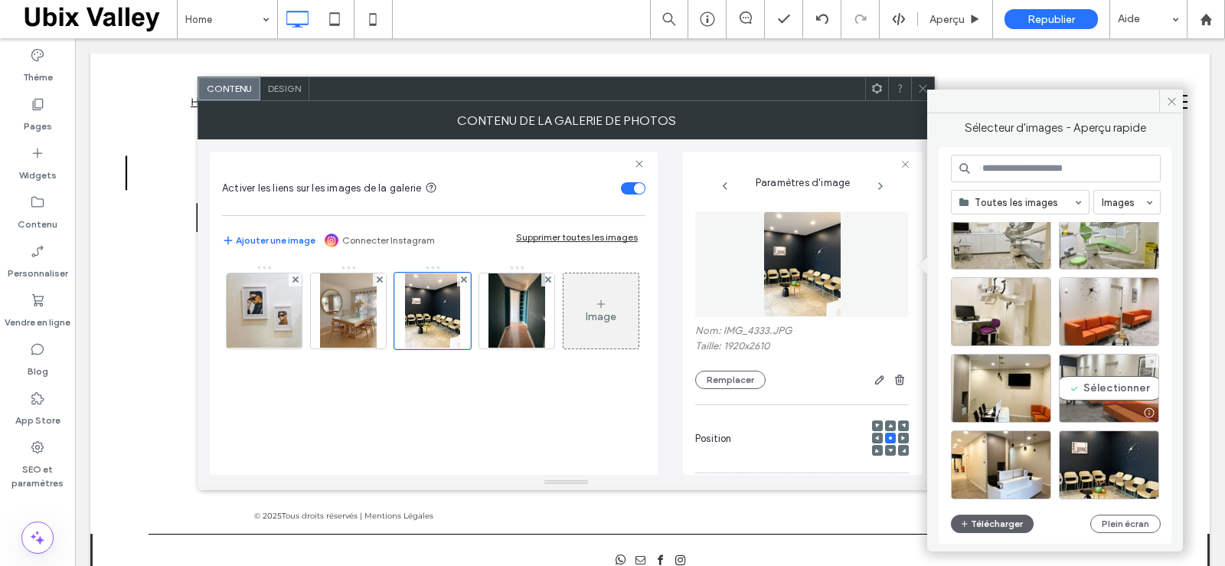
click at [1099, 387] on div "Sélectionner" at bounding box center [1109, 388] width 100 height 69
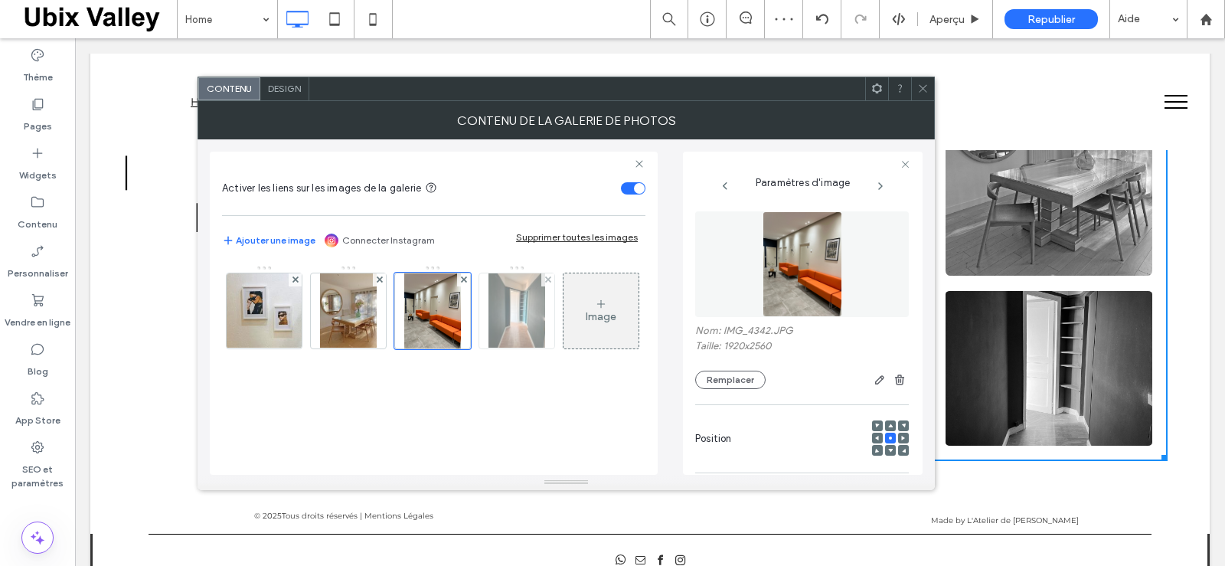
click at [514, 318] on img at bounding box center [516, 310] width 57 height 75
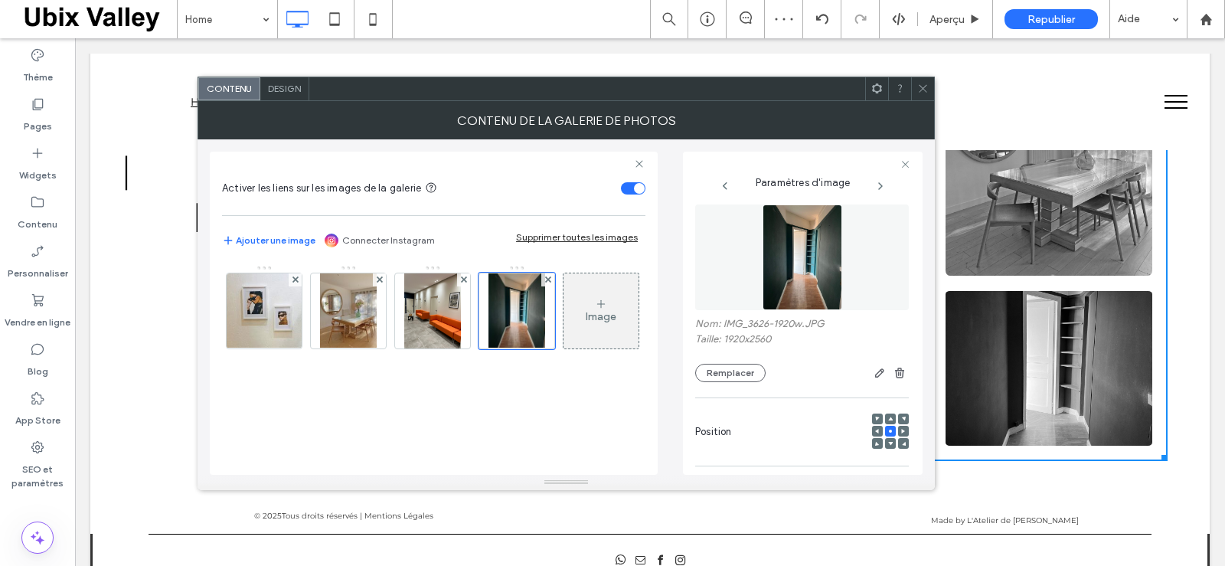
scroll to position [0, 0]
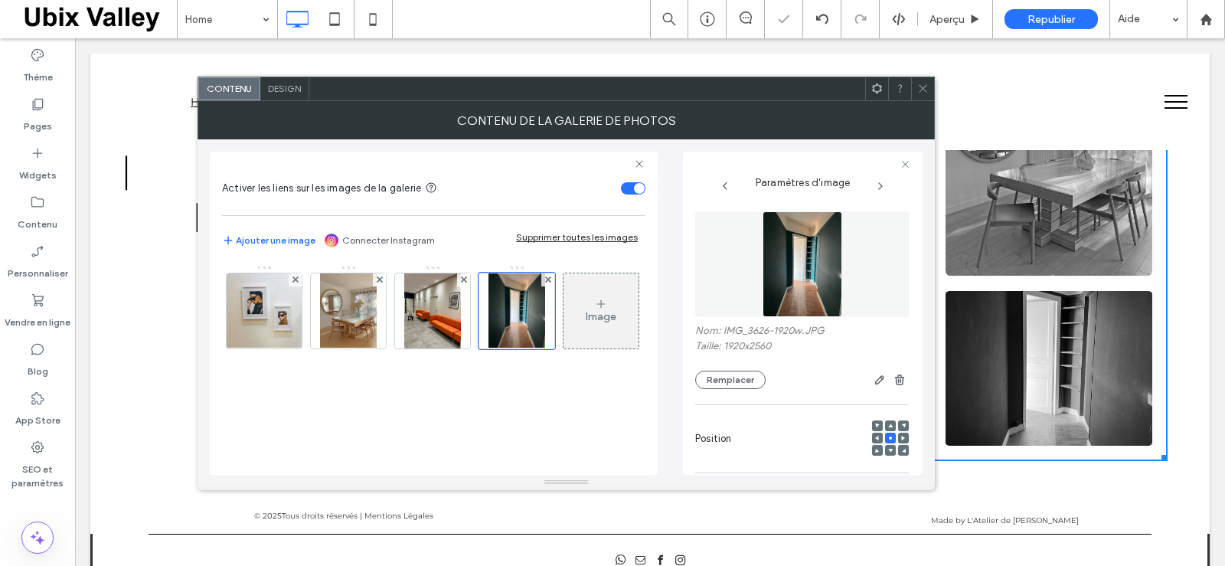
click at [813, 282] on img at bounding box center [803, 264] width 80 height 106
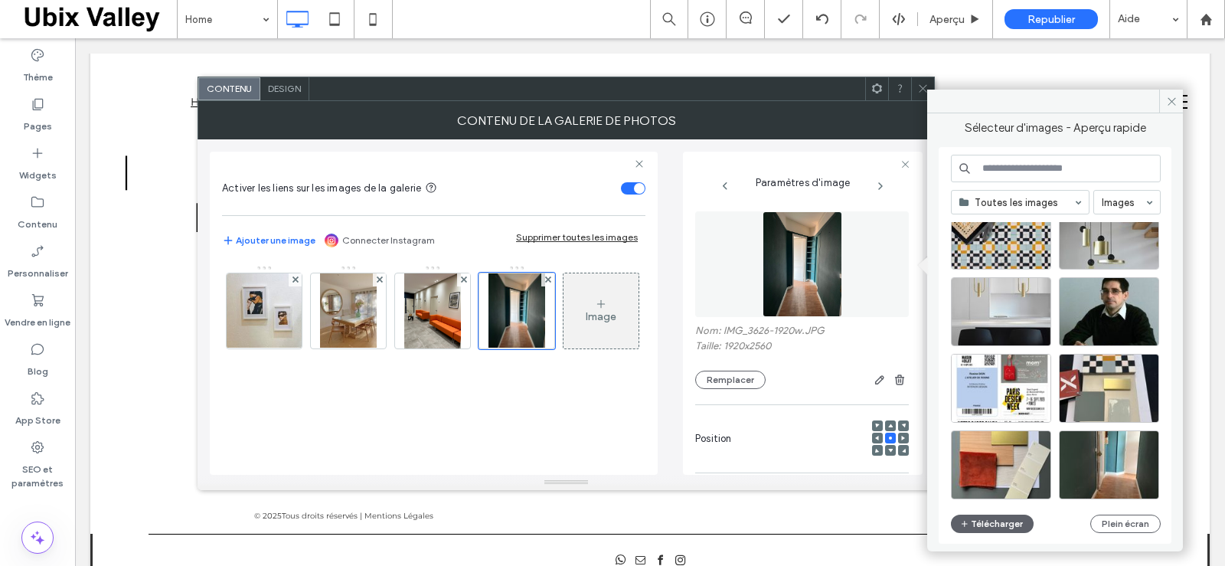
scroll to position [4561, 0]
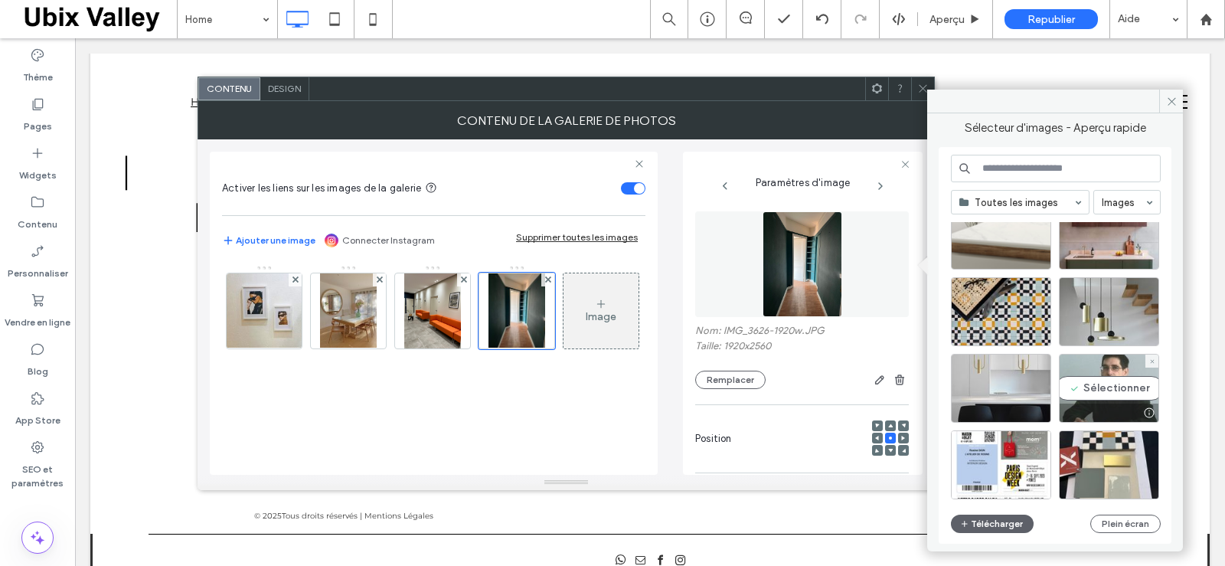
drag, startPoint x: 1073, startPoint y: 370, endPoint x: 1148, endPoint y: 408, distance: 84.2
click at [1148, 408] on div at bounding box center [1148, 413] width 19 height 12
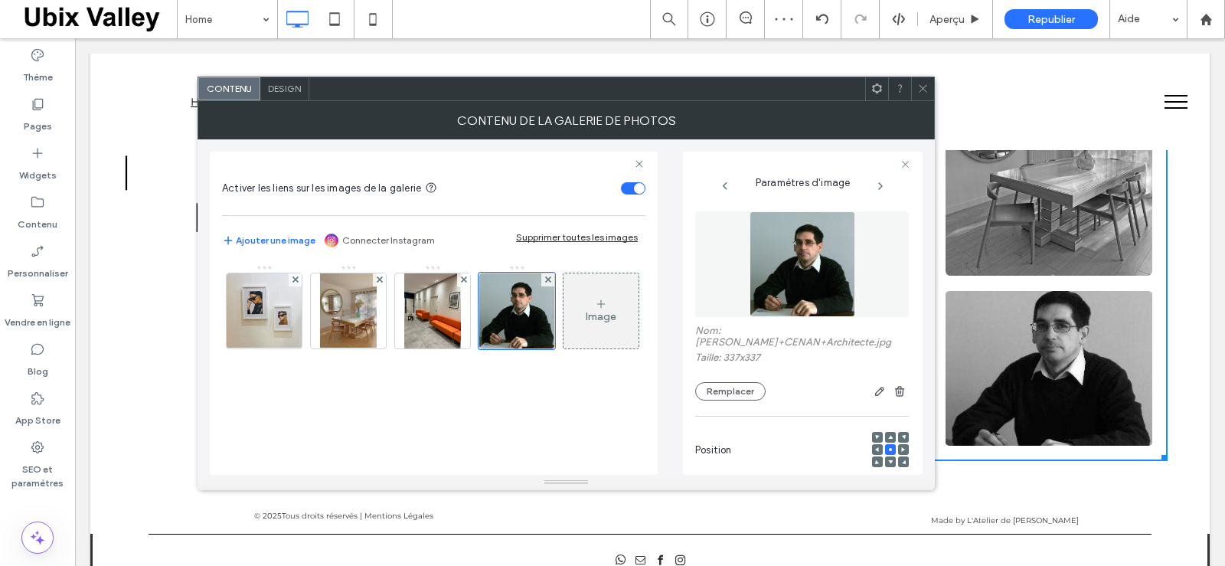
click at [799, 259] on img at bounding box center [803, 264] width 106 height 106
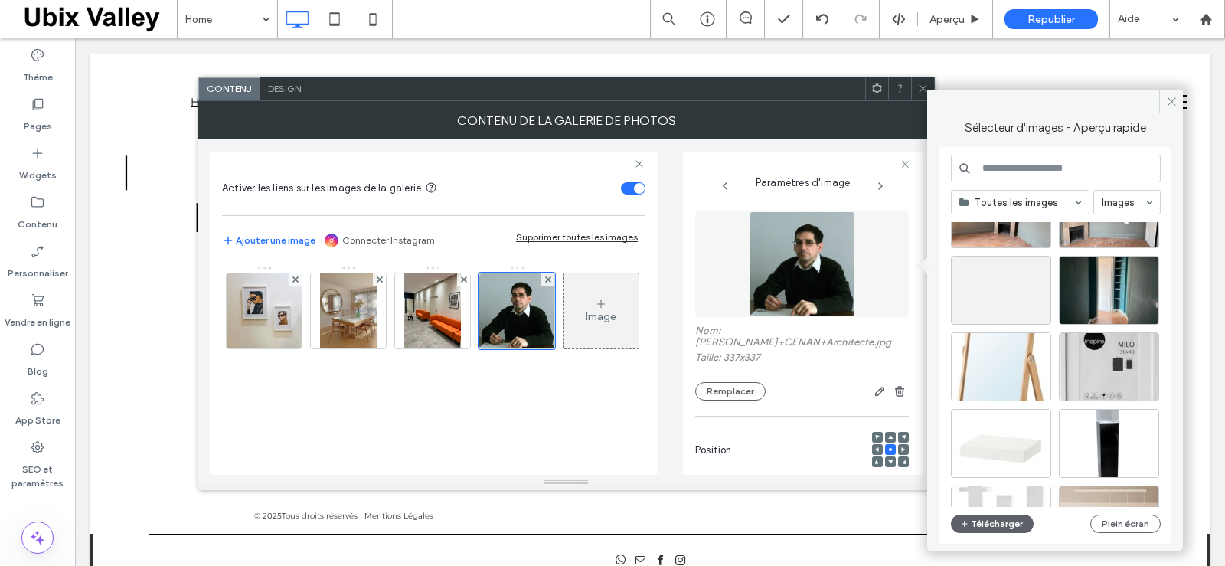
scroll to position [3796, 0]
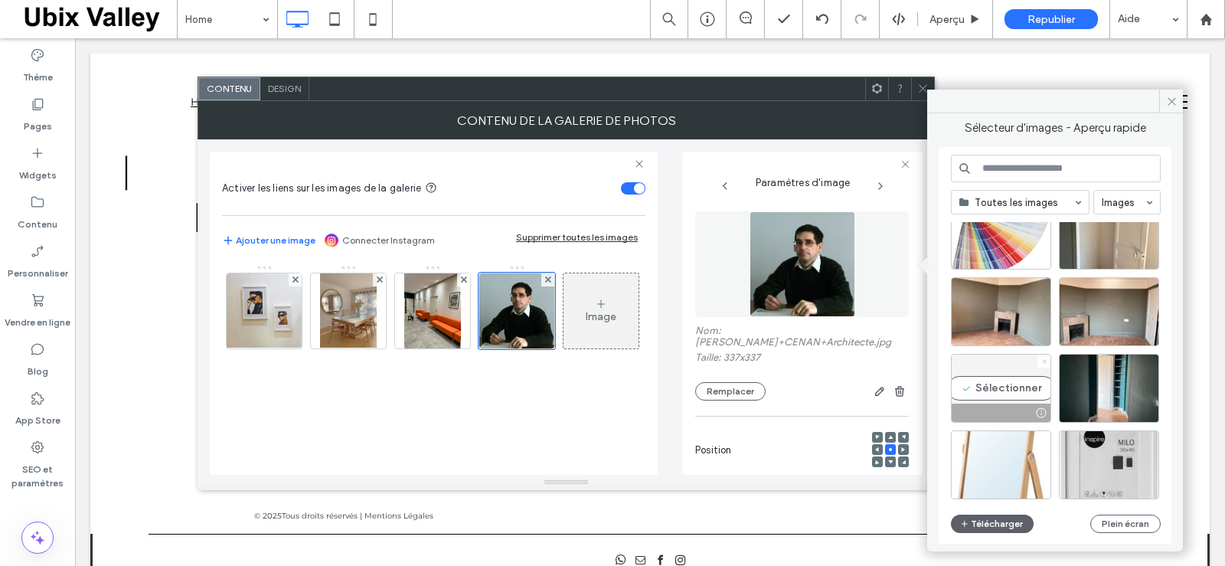
click at [1044, 361] on use at bounding box center [1044, 361] width 4 height 4
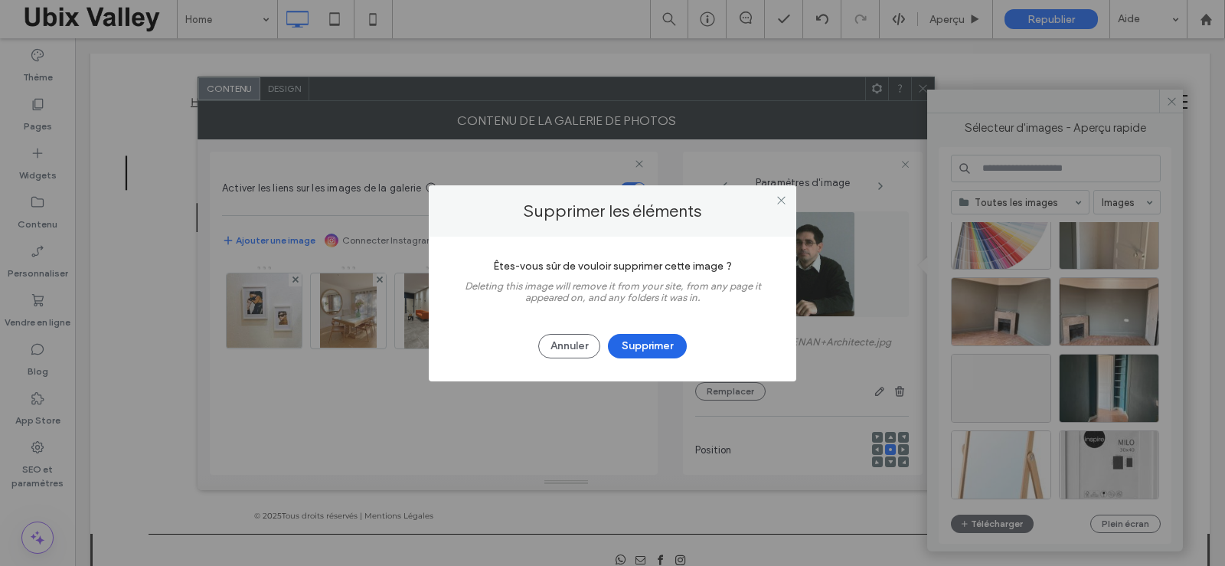
click at [651, 344] on button "Supprimer" at bounding box center [647, 346] width 79 height 24
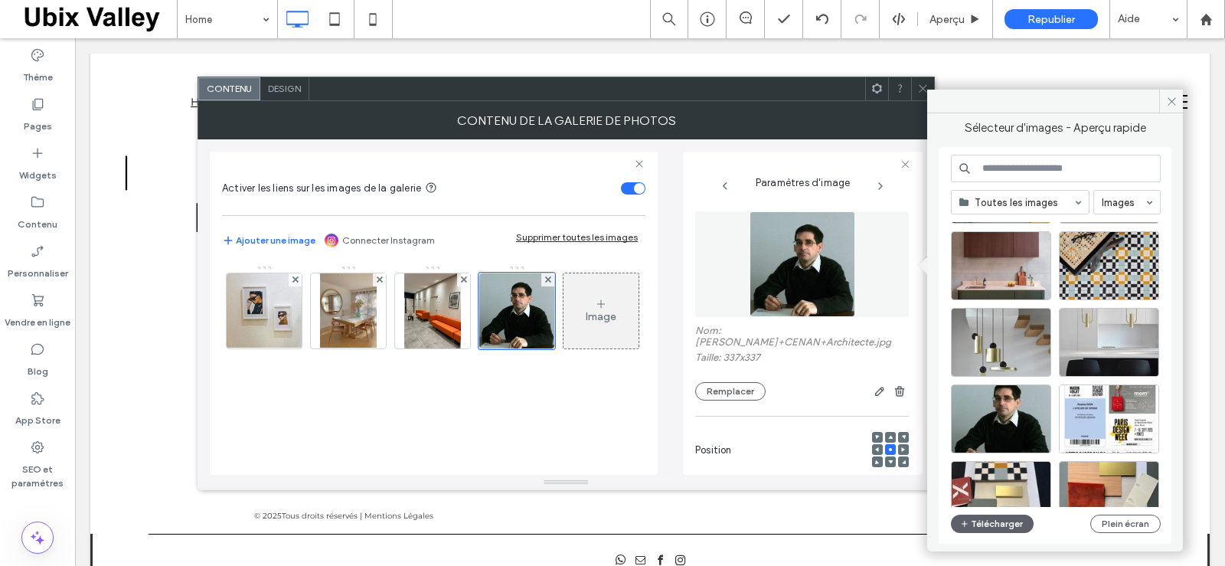
scroll to position [4638, 0]
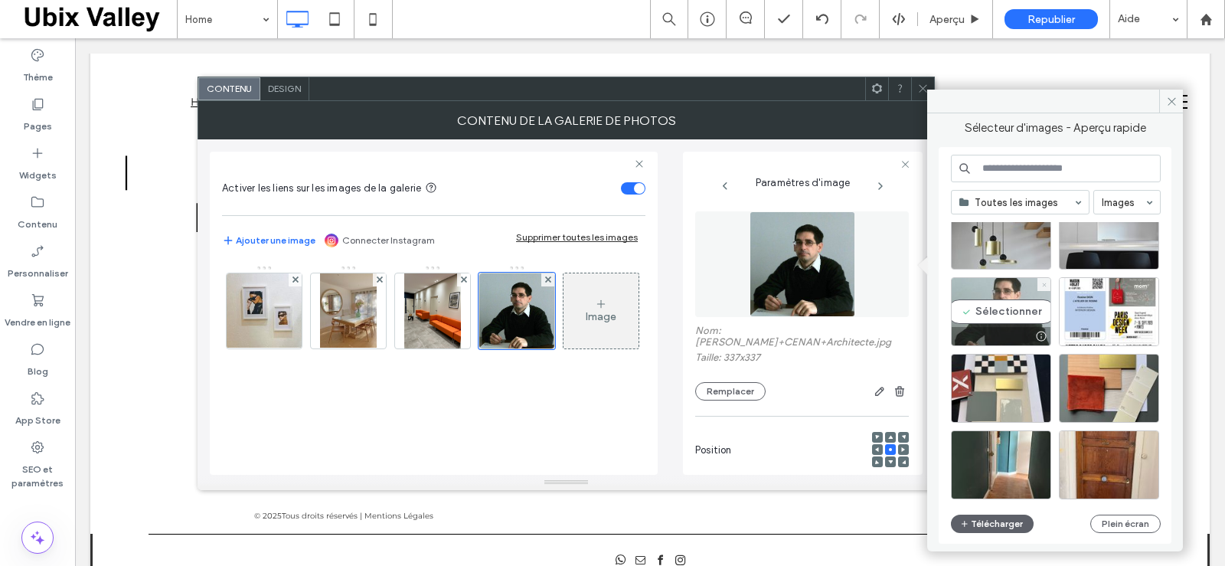
click at [1044, 286] on icon at bounding box center [1044, 285] width 6 height 6
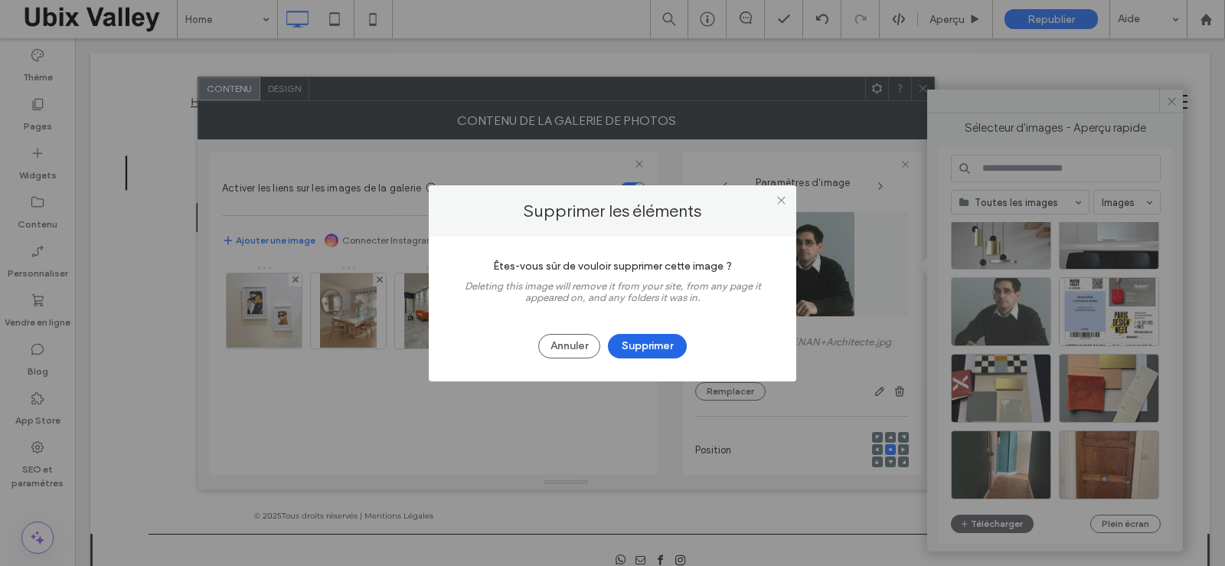
click at [663, 344] on button "Supprimer" at bounding box center [647, 346] width 79 height 24
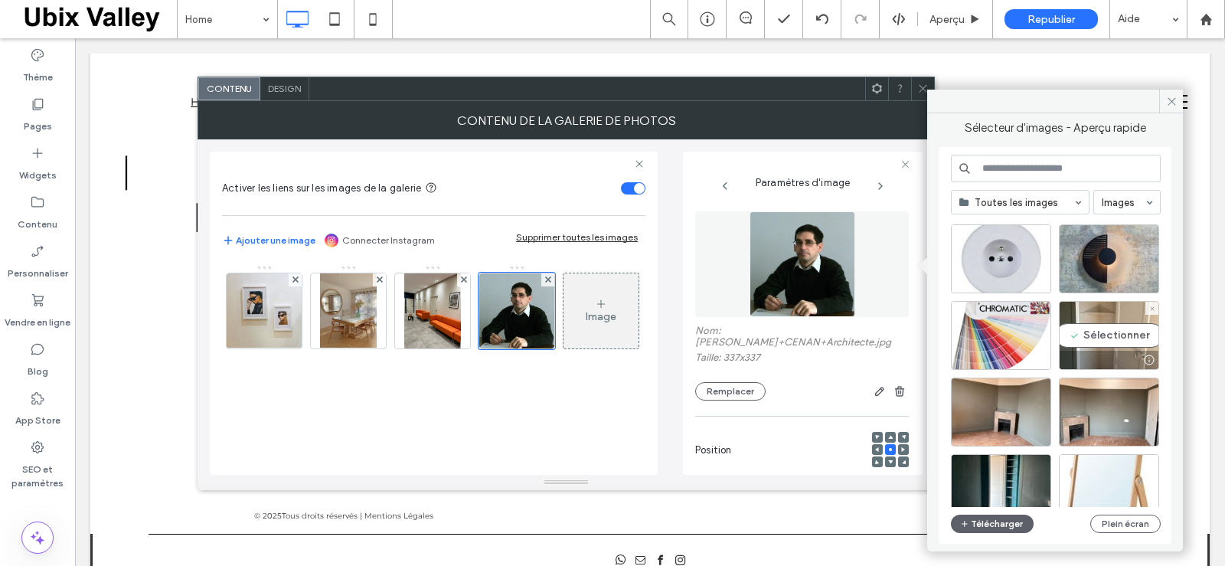
scroll to position [3719, 0]
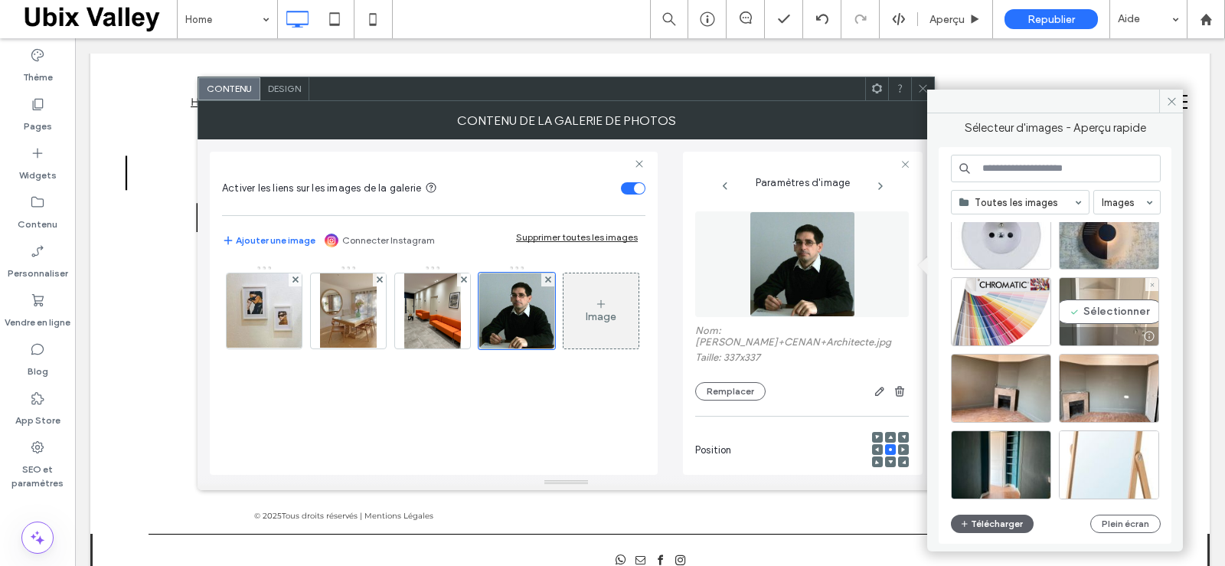
click at [1107, 309] on div "Sélectionner" at bounding box center [1109, 311] width 100 height 69
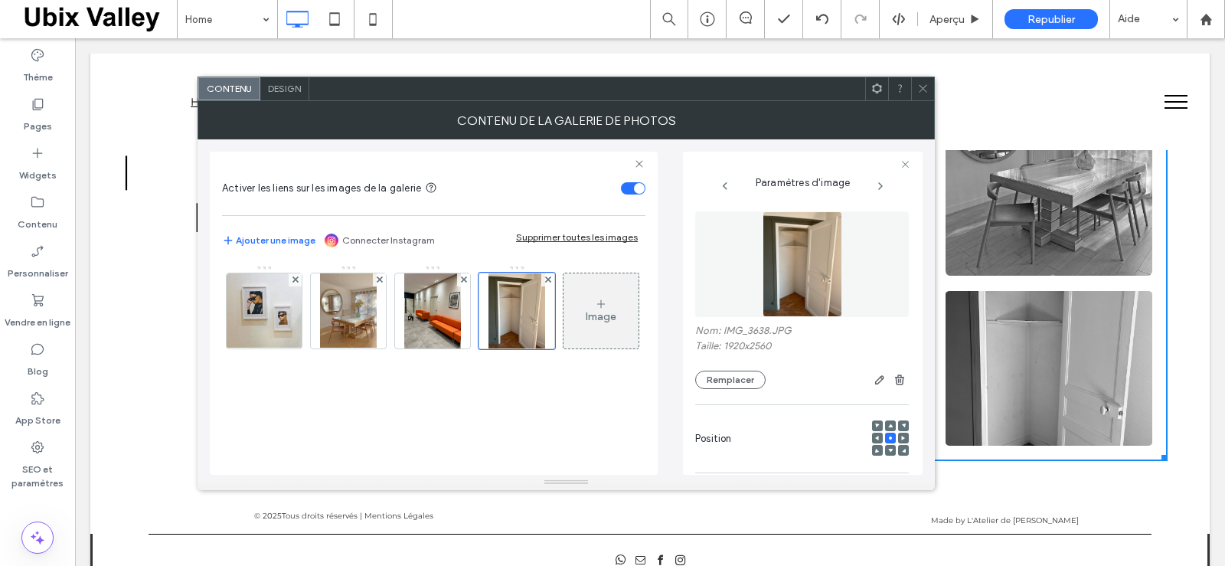
drag, startPoint x: 923, startPoint y: 91, endPoint x: 912, endPoint y: 102, distance: 15.2
click at [922, 91] on icon at bounding box center [922, 88] width 11 height 11
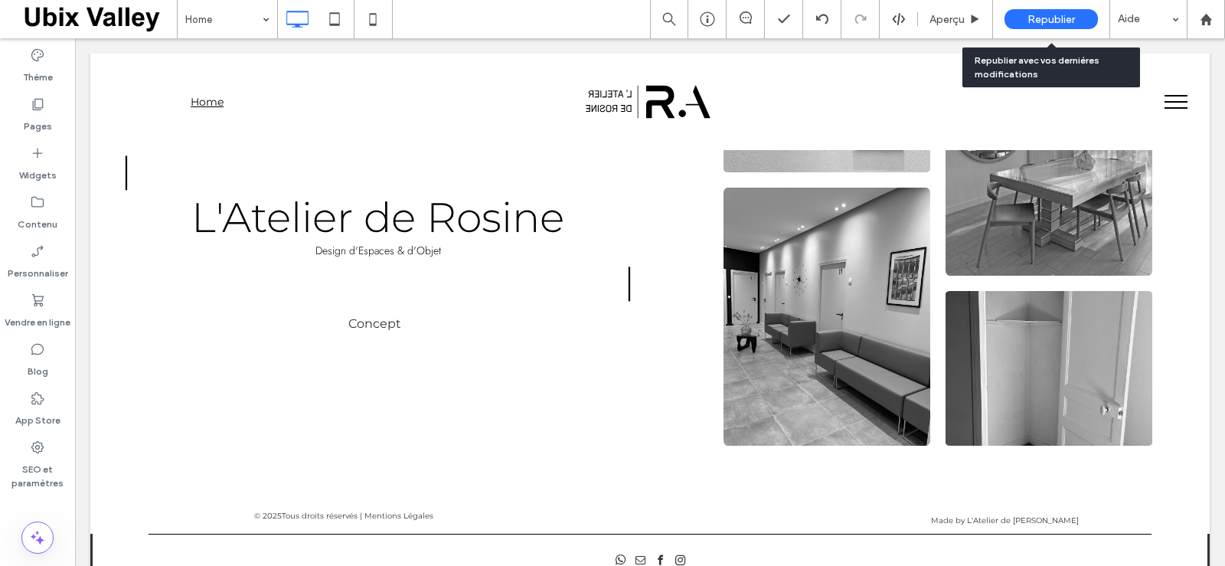
click at [1051, 20] on span "Republier" at bounding box center [1050, 19] width 47 height 13
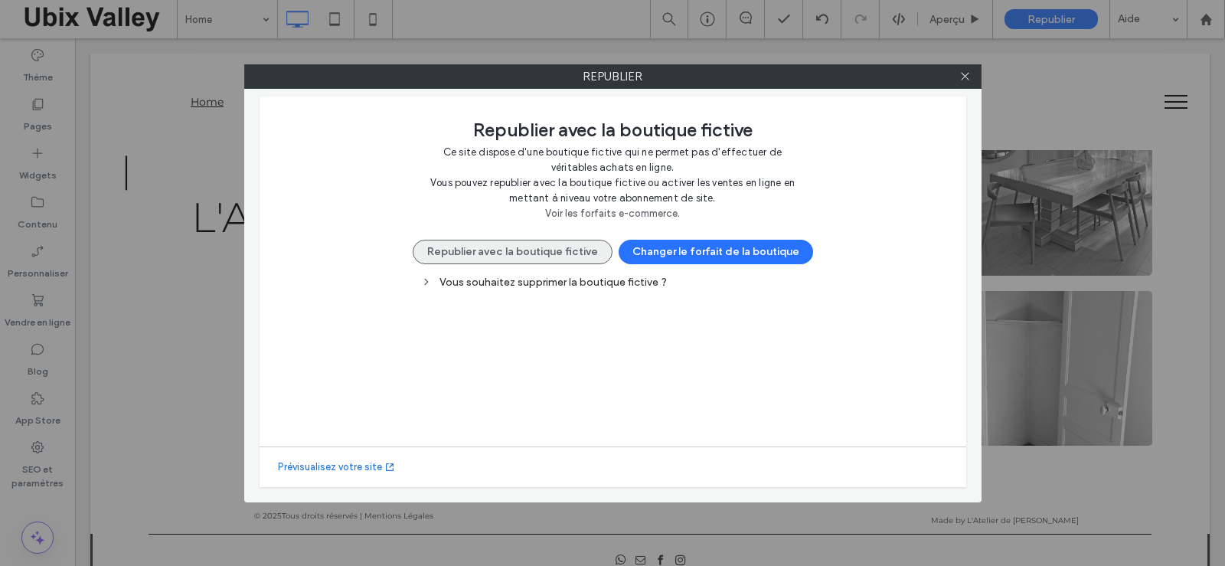
click at [533, 254] on button "Republier avec la boutique fictive" at bounding box center [513, 252] width 200 height 24
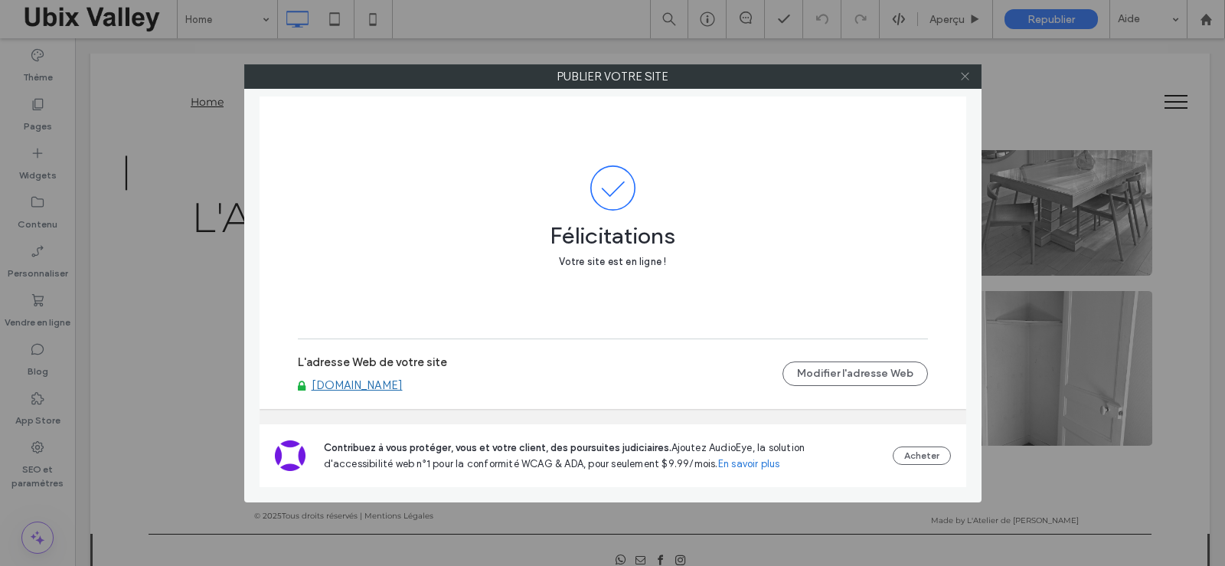
click at [968, 76] on icon at bounding box center [964, 75] width 11 height 11
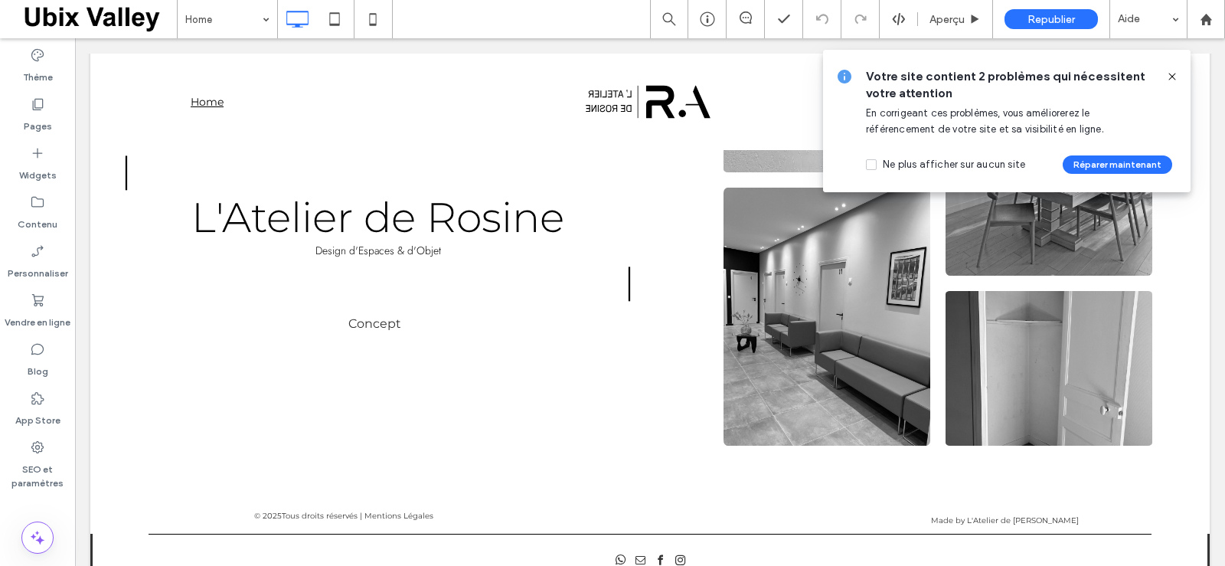
drag, startPoint x: 1170, startPoint y: 76, endPoint x: 1043, endPoint y: 99, distance: 129.1
click at [1170, 76] on icon at bounding box center [1172, 76] width 12 height 12
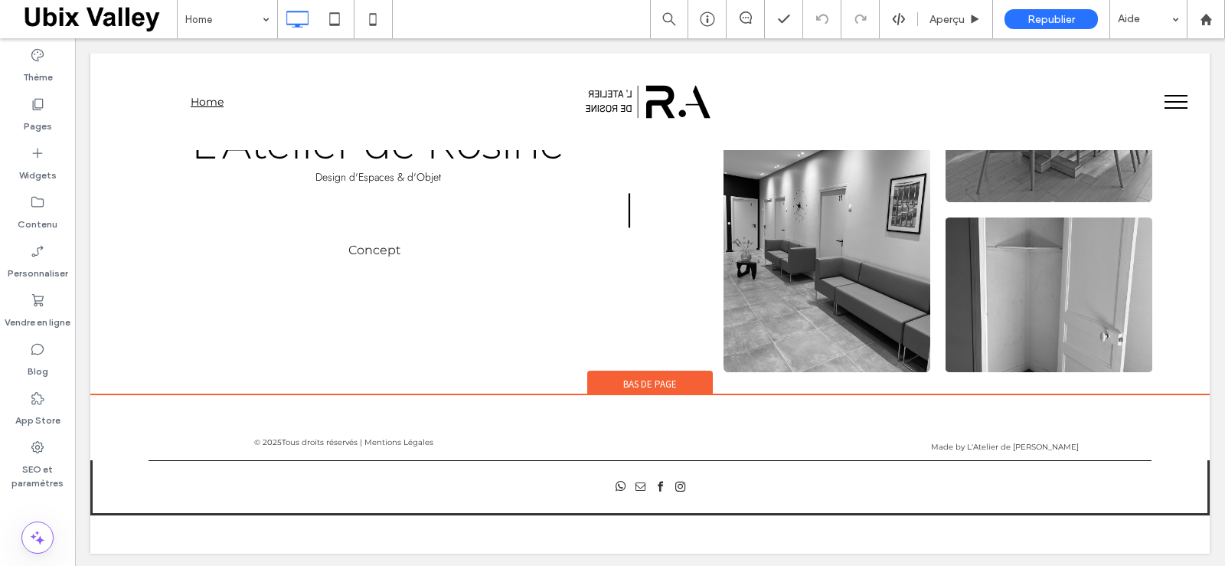
scroll to position [0, 0]
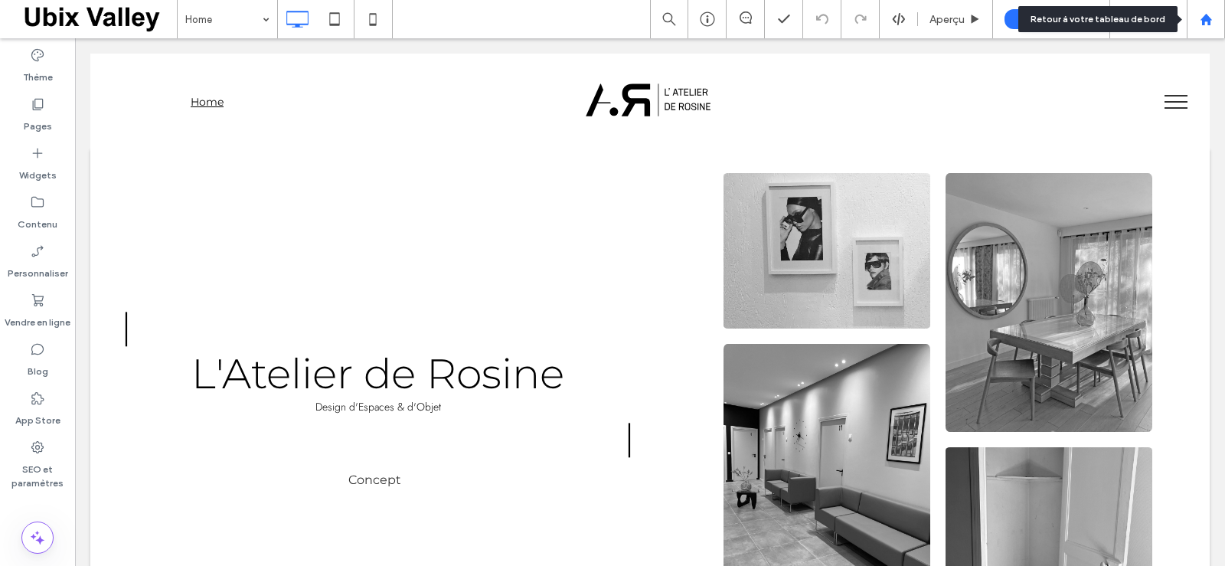
click at [1207, 19] on use at bounding box center [1205, 18] width 11 height 11
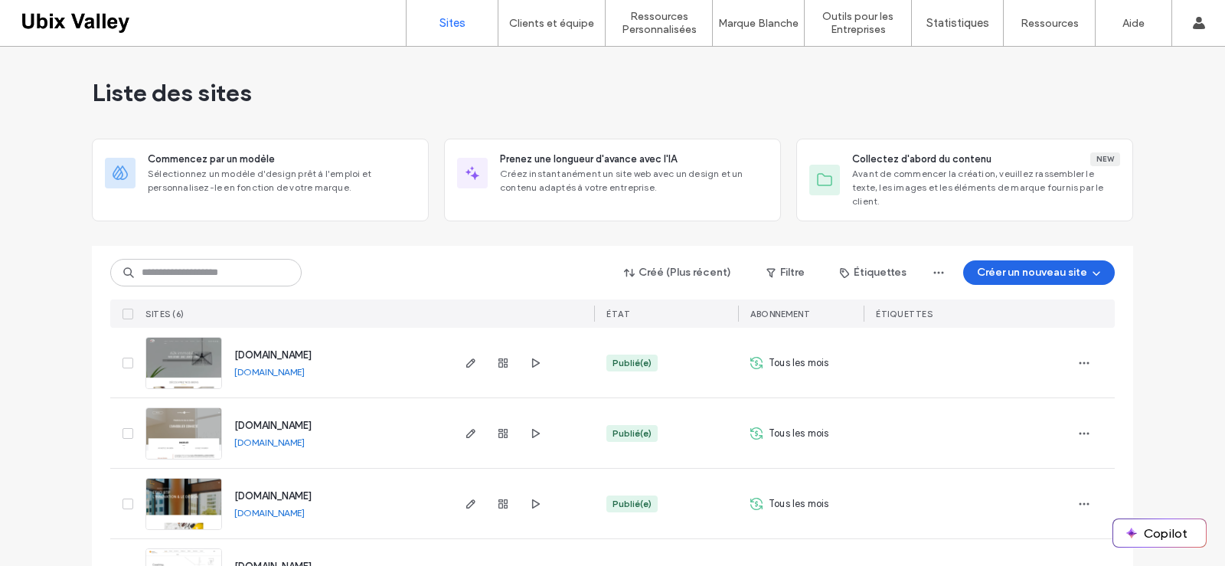
click at [1044, 260] on button "Créer un nouveau site" at bounding box center [1039, 272] width 152 height 24
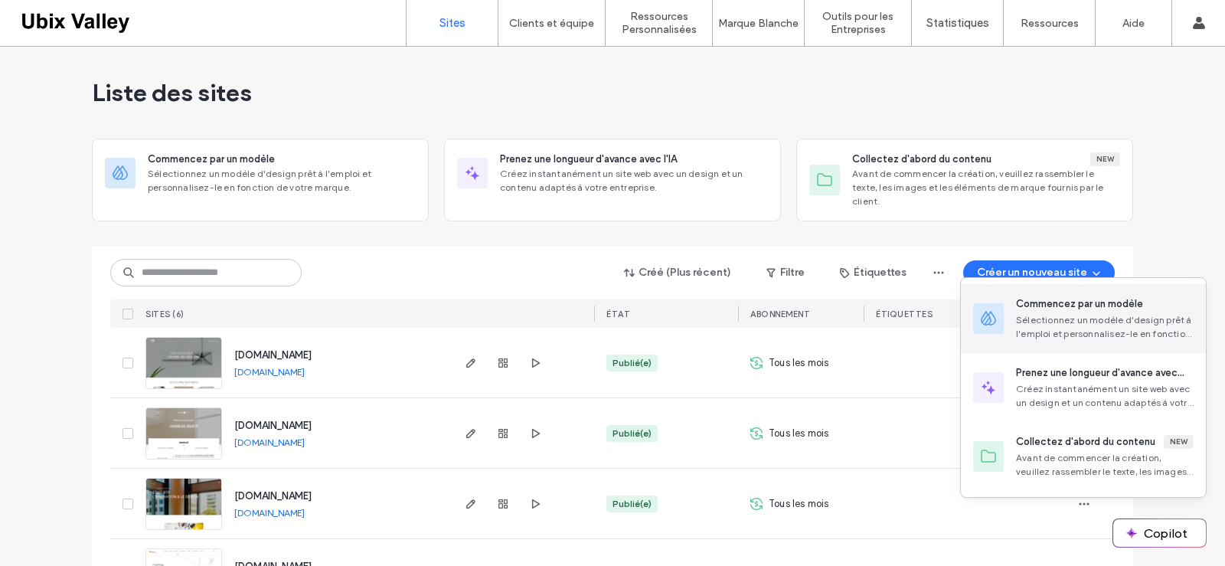
click at [1078, 309] on div "Commencez par un modèle" at bounding box center [1079, 303] width 127 height 15
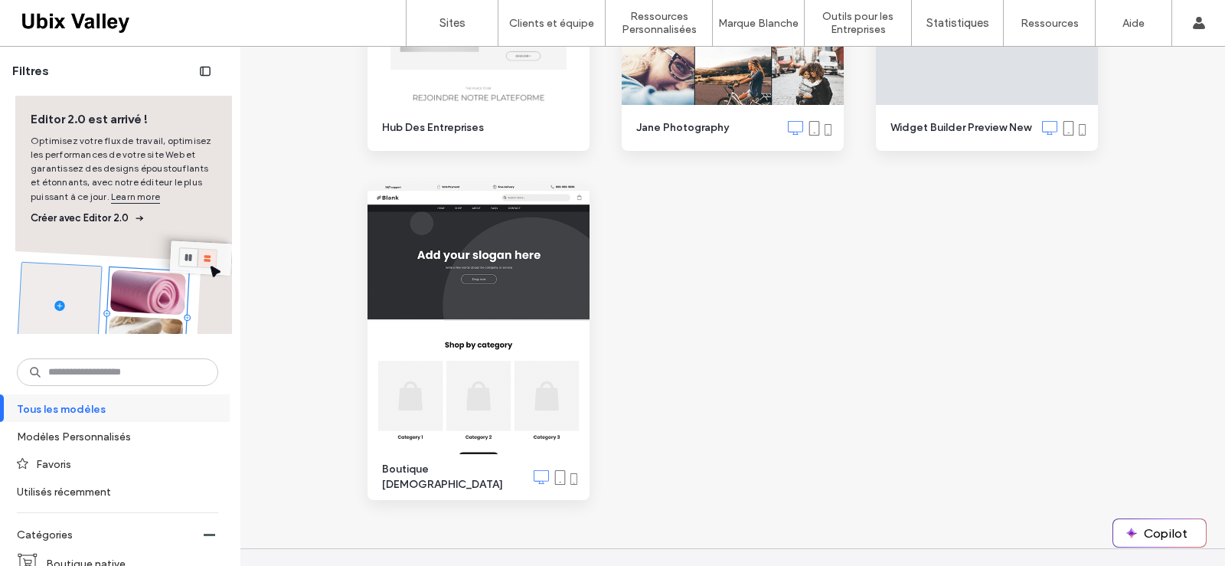
scroll to position [18190, 0]
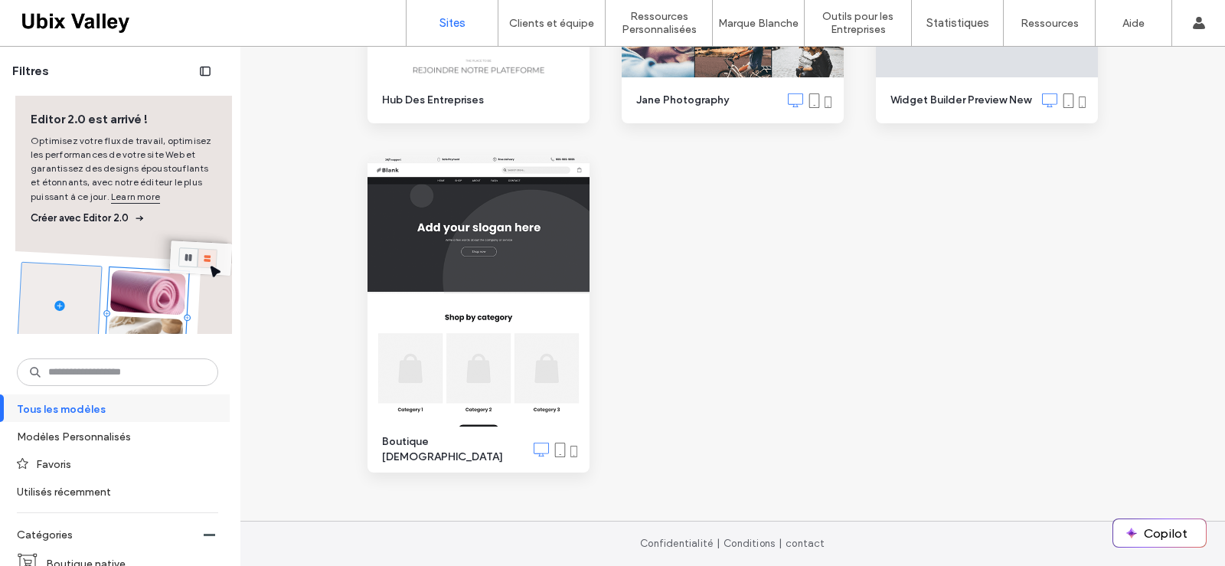
click at [459, 24] on label "Sites" at bounding box center [452, 23] width 26 height 14
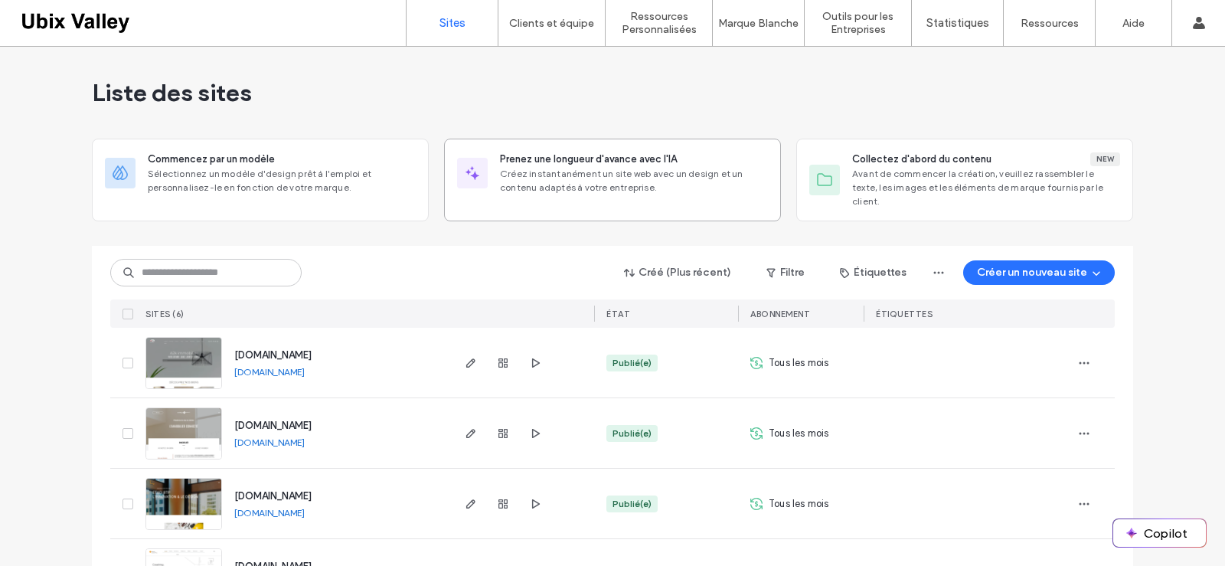
click at [609, 167] on span "Créez instantanément un site web avec un design et un contenu adaptés à votre e…" at bounding box center [634, 181] width 268 height 28
click at [942, 176] on span "Avant de commencer la création, veuillez rassembler le texte, les images et les…" at bounding box center [986, 187] width 268 height 41
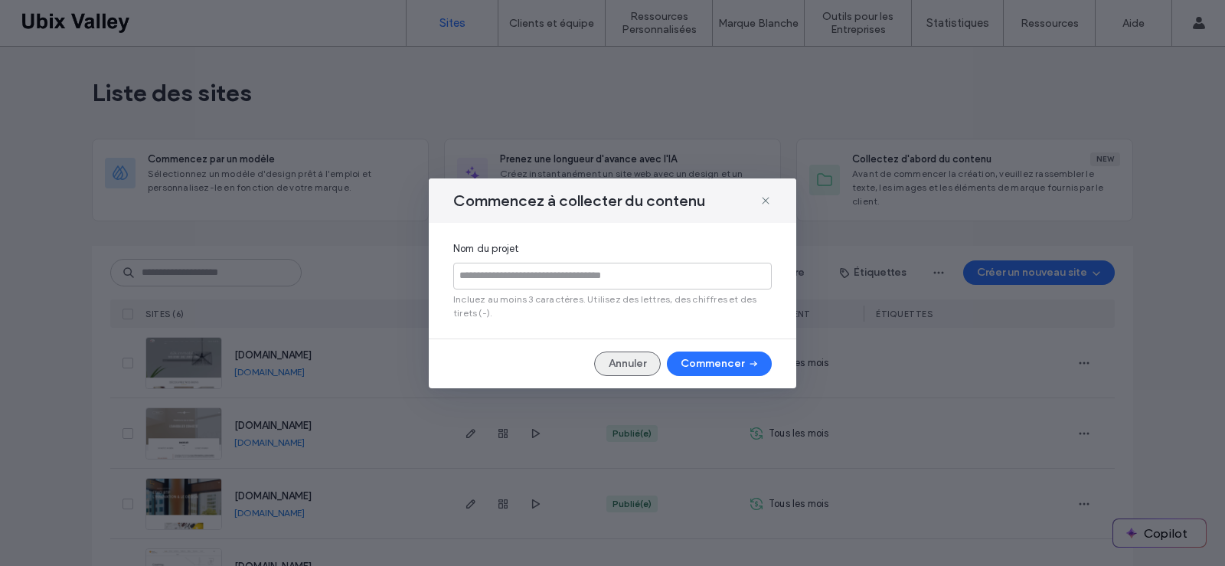
click at [638, 364] on button "Annuler" at bounding box center [627, 363] width 67 height 24
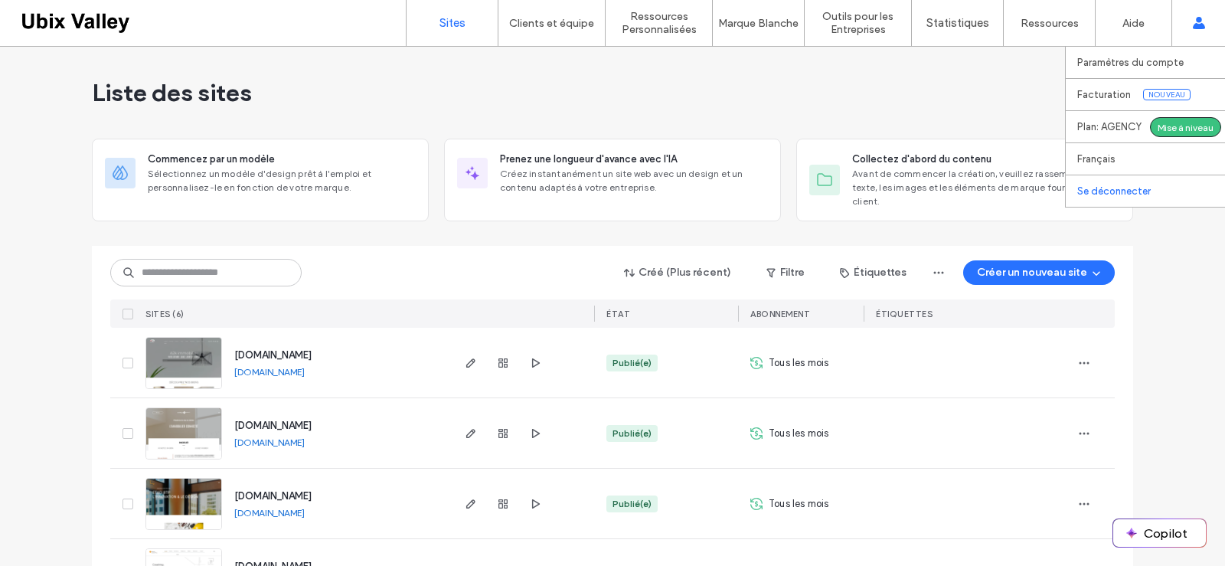
click at [1100, 194] on label "Se déconnecter" at bounding box center [1113, 190] width 73 height 11
